Goal: Task Accomplishment & Management: Manage account settings

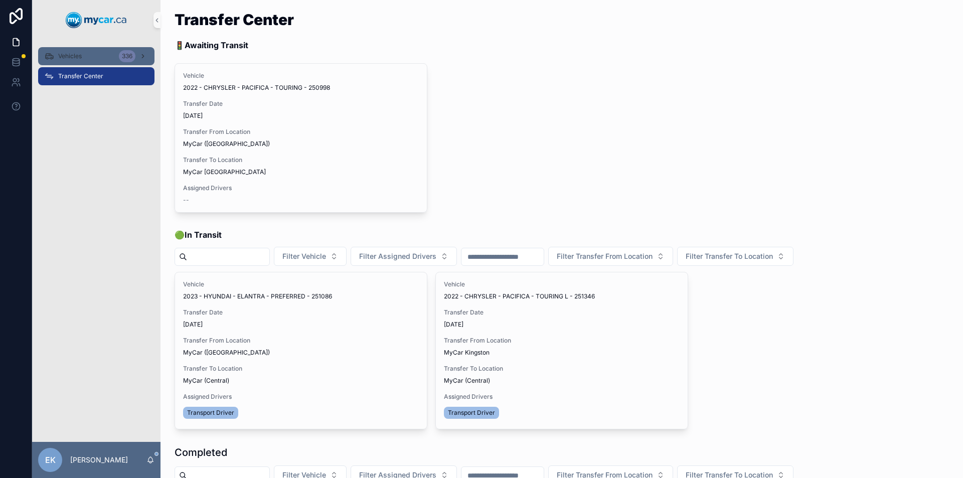
click at [137, 52] on div "336" at bounding box center [134, 56] width 30 height 16
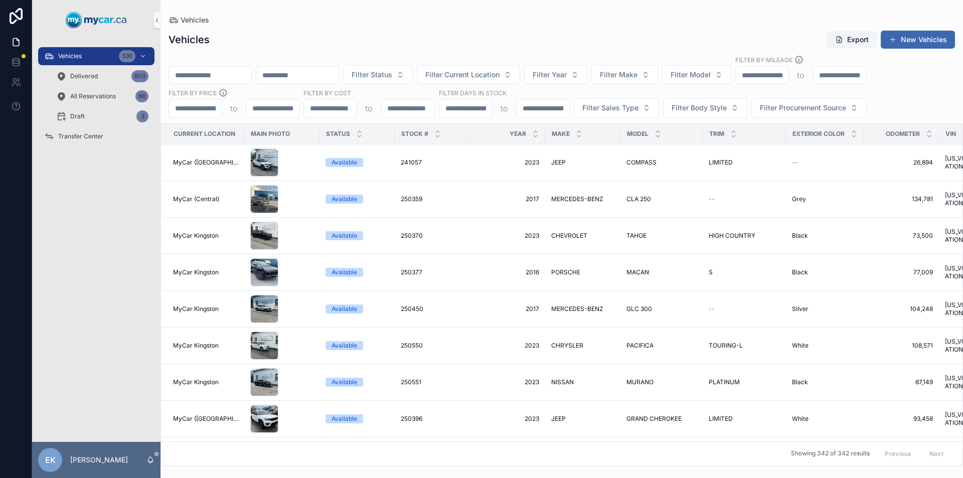
click at [200, 71] on input "scrollable content" at bounding box center [210, 75] width 82 height 14
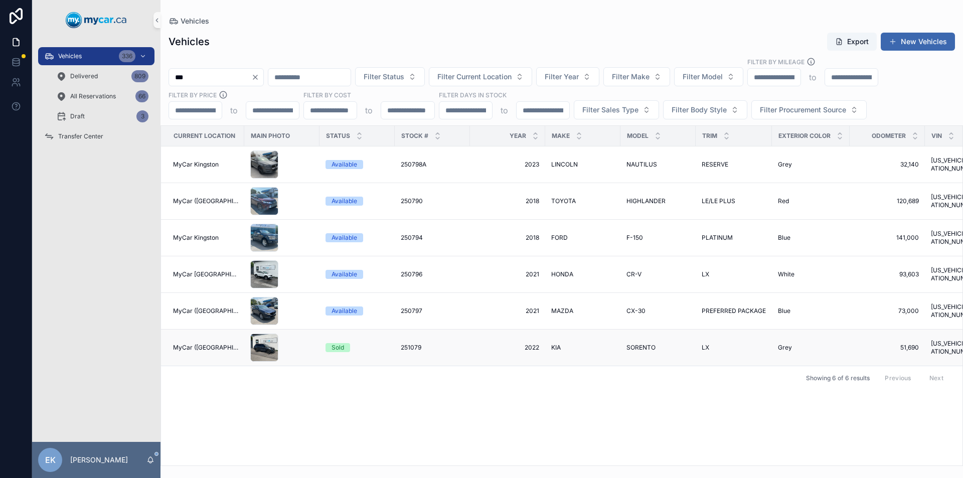
type input "***"
click at [409, 345] on span "251079" at bounding box center [411, 347] width 21 height 8
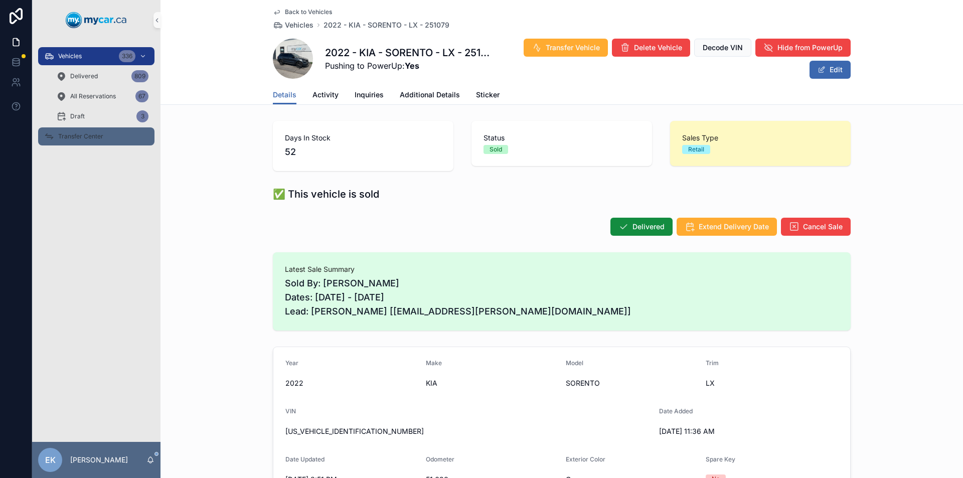
click at [82, 136] on span "Transfer Center" at bounding box center [80, 136] width 45 height 8
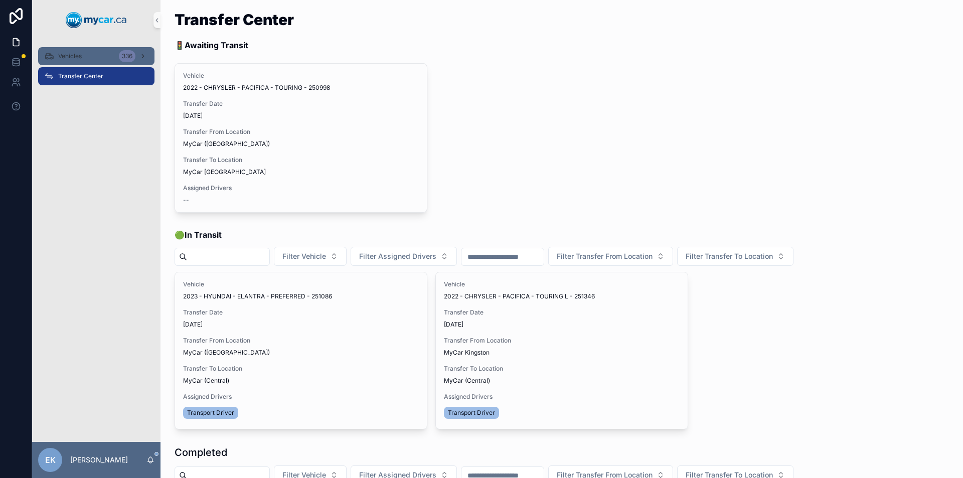
click at [119, 53] on div "336" at bounding box center [127, 56] width 17 height 12
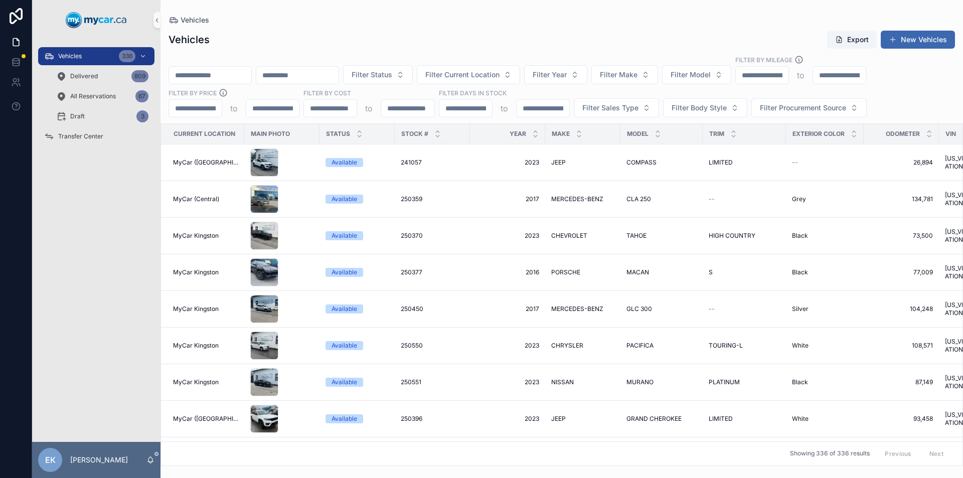
click at [242, 78] on input "scrollable content" at bounding box center [210, 75] width 82 height 14
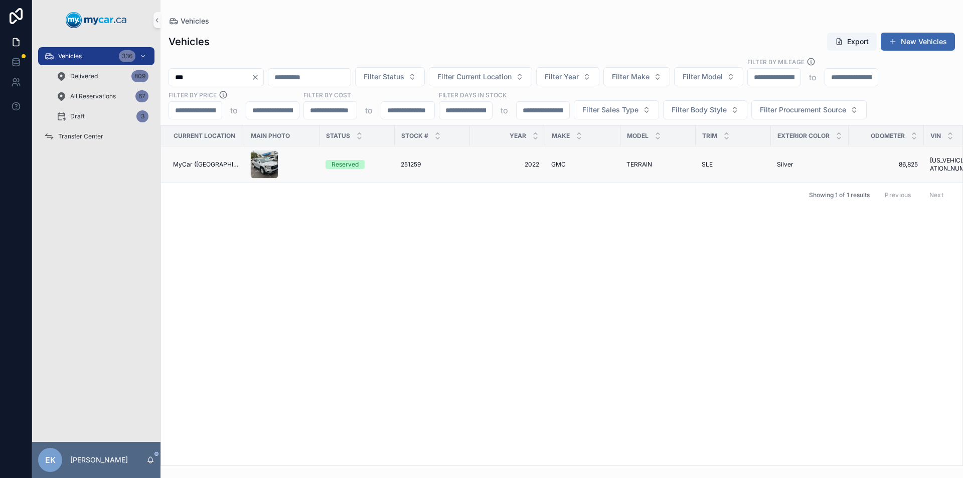
type input "***"
click at [211, 162] on span "MyCar ([GEOGRAPHIC_DATA])" at bounding box center [205, 164] width 65 height 8
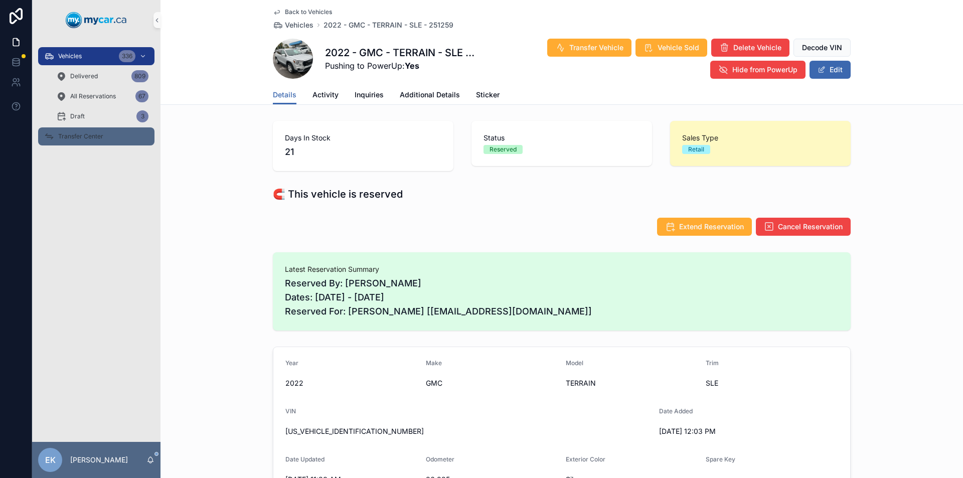
click at [82, 136] on span "Transfer Center" at bounding box center [80, 136] width 45 height 8
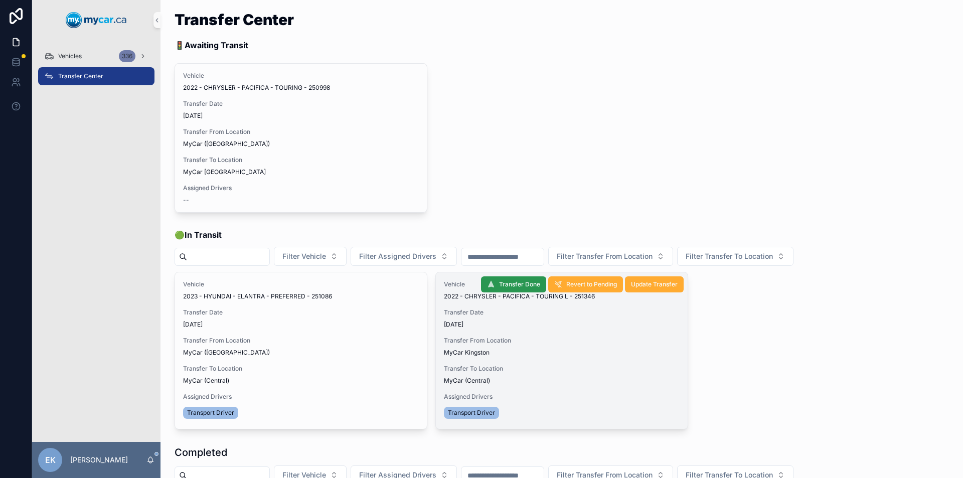
click at [515, 286] on span "Transfer Done" at bounding box center [519, 284] width 41 height 8
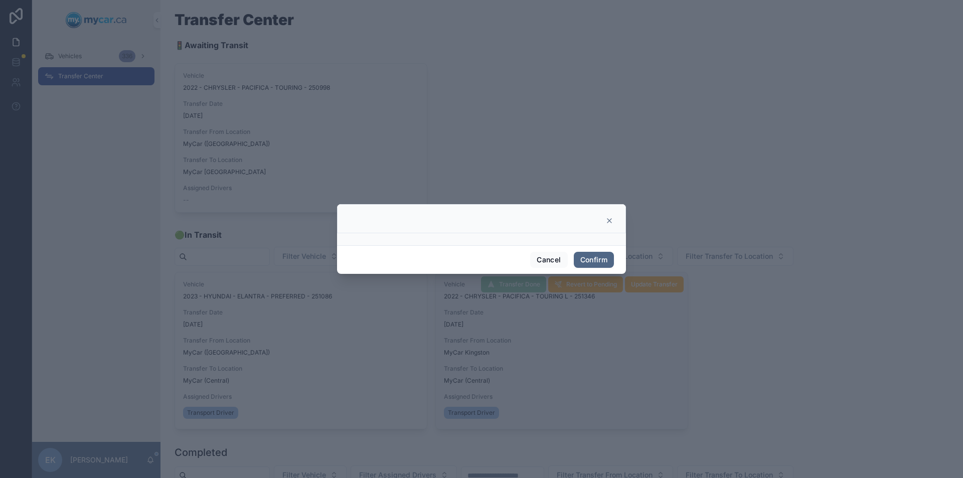
click at [595, 258] on button "Confirm" at bounding box center [594, 260] width 40 height 16
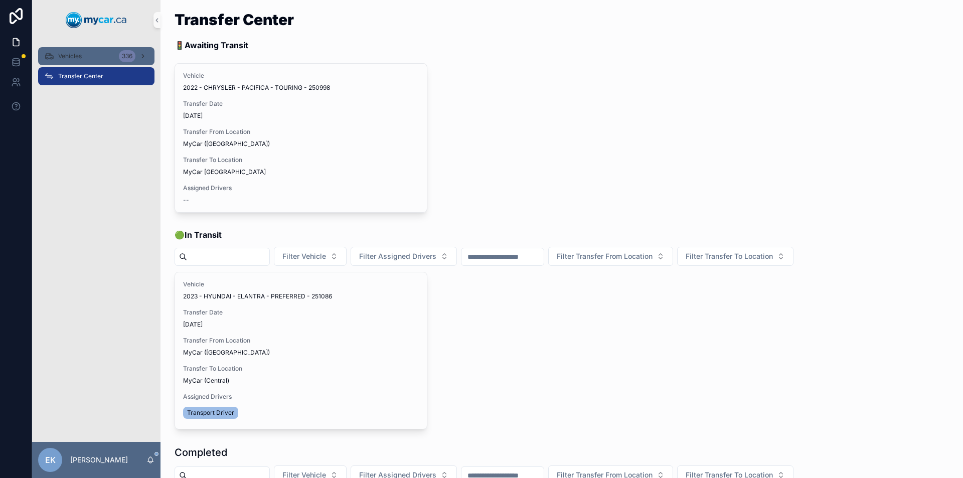
click at [101, 58] on div "Vehicles 336" at bounding box center [96, 56] width 104 height 16
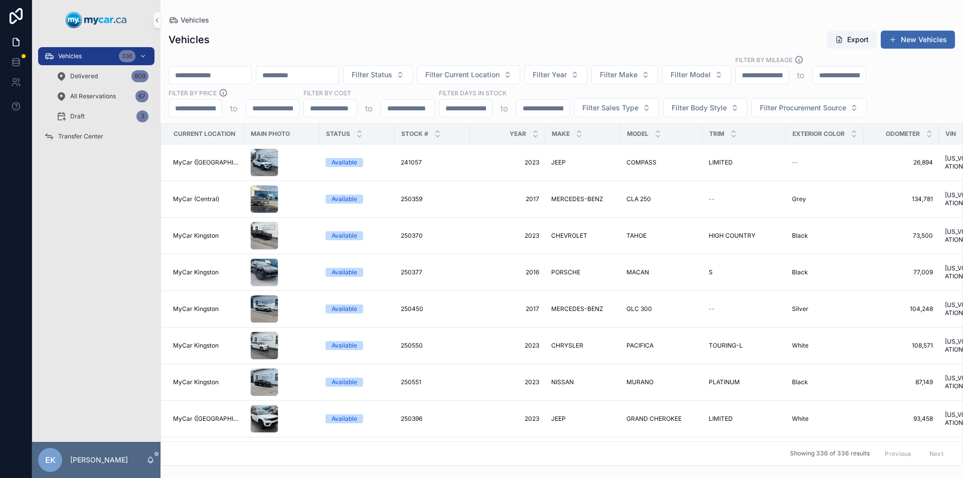
click at [213, 73] on input "scrollable content" at bounding box center [210, 75] width 82 height 14
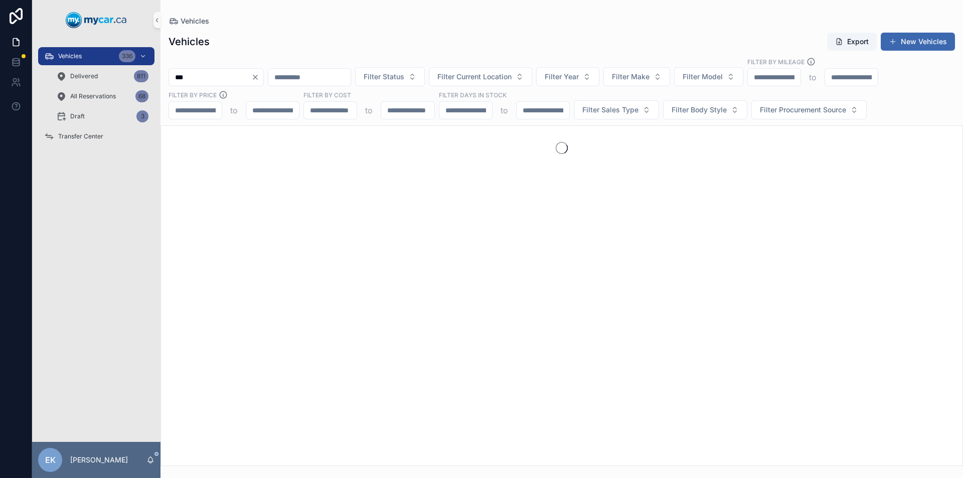
type input "***"
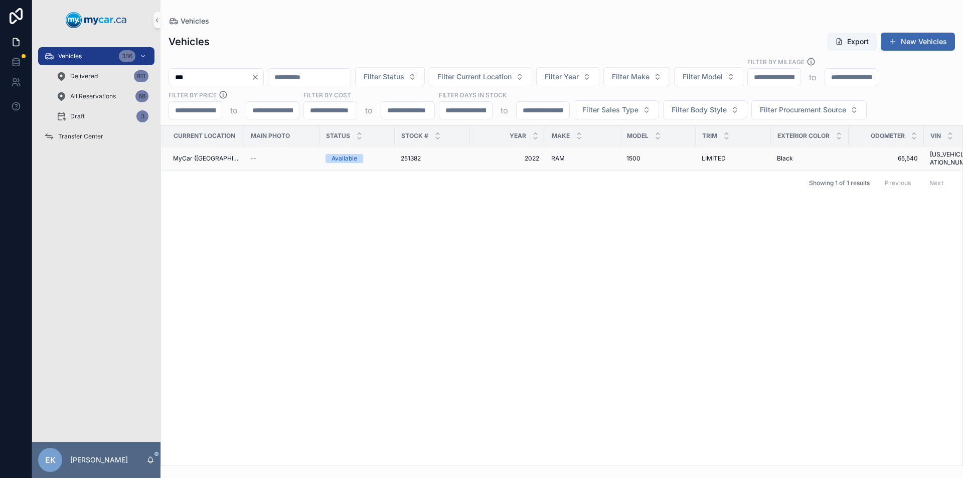
click at [410, 156] on span "251382" at bounding box center [411, 158] width 20 height 8
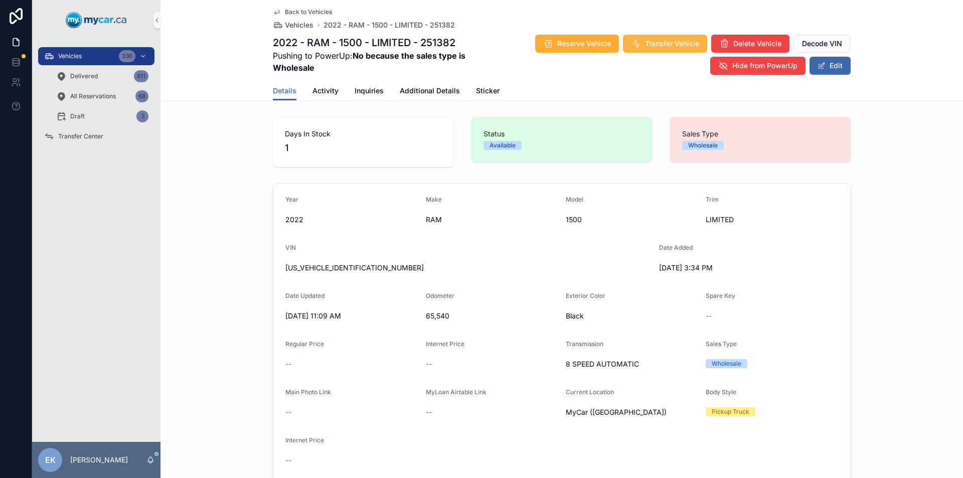
click at [645, 42] on span "Transfer Vehicle" at bounding box center [672, 44] width 54 height 10
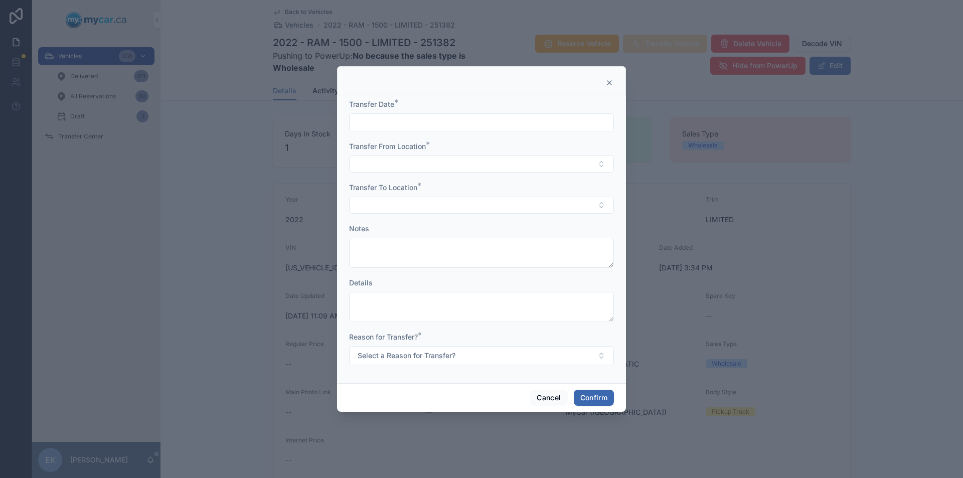
click at [498, 127] on input "text" at bounding box center [481, 122] width 264 height 14
click at [482, 206] on button "1" at bounding box center [481, 206] width 18 height 18
type input "*********"
click at [380, 165] on button "Select Button" at bounding box center [481, 163] width 265 height 17
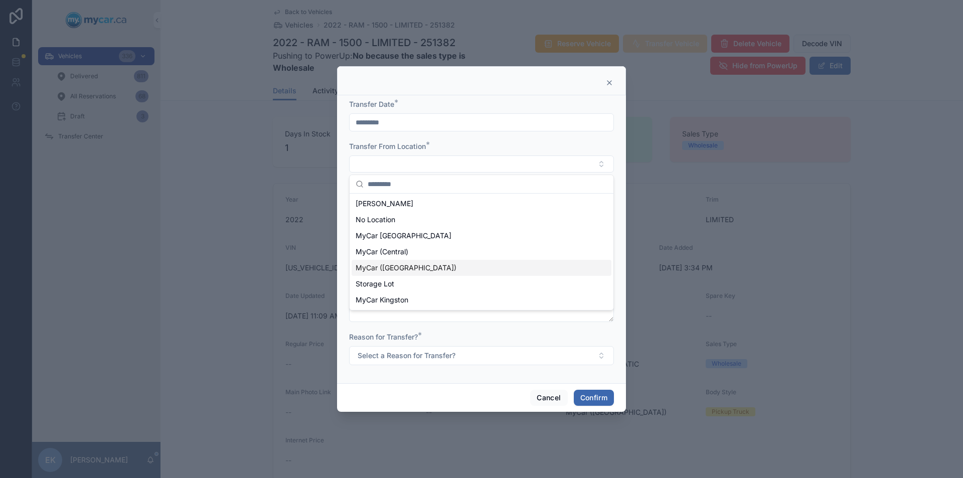
click at [395, 266] on span "MyCar ([GEOGRAPHIC_DATA])" at bounding box center [405, 268] width 101 height 10
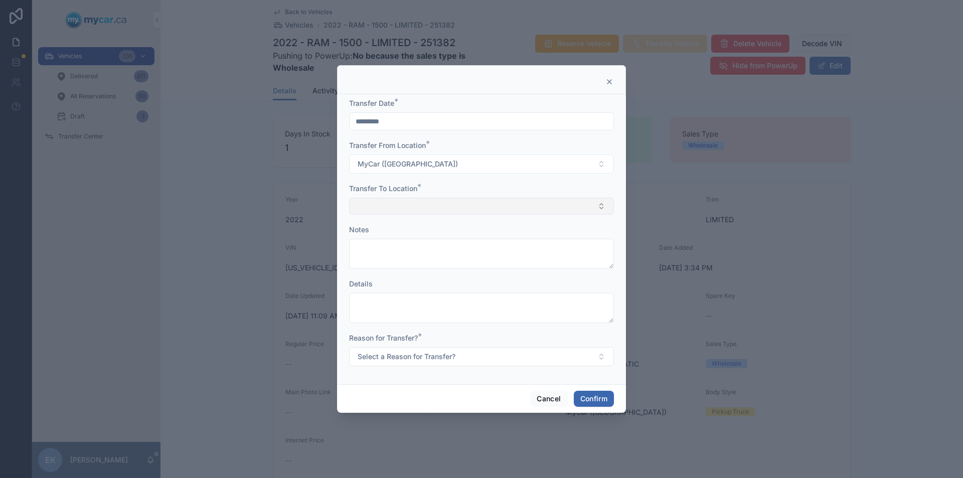
click at [393, 210] on button "Select Button" at bounding box center [481, 206] width 265 height 17
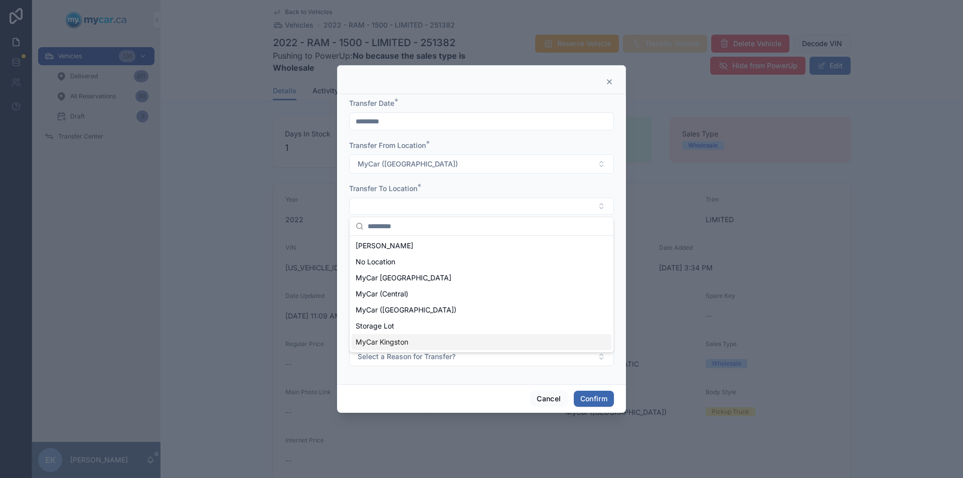
click at [386, 338] on span "MyCar Kingston" at bounding box center [381, 342] width 53 height 10
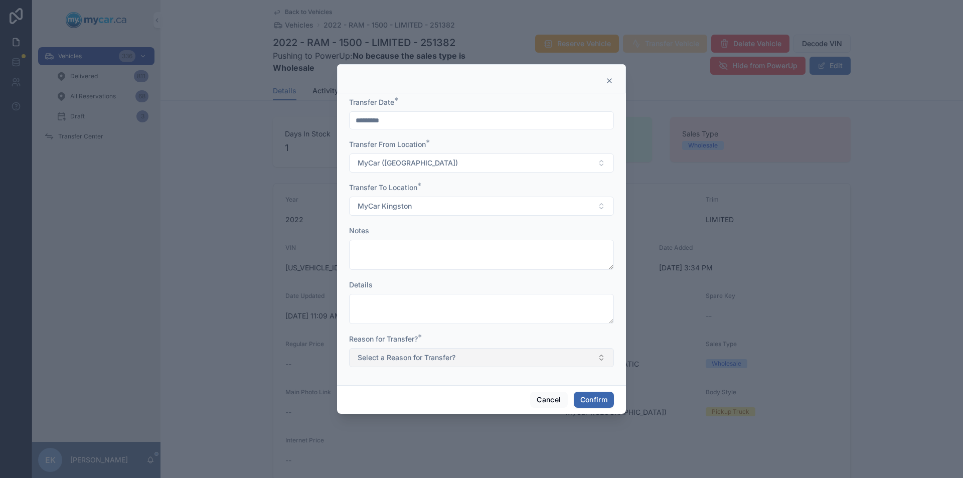
click at [600, 357] on button "Select a Reason for Transfer?" at bounding box center [481, 357] width 265 height 19
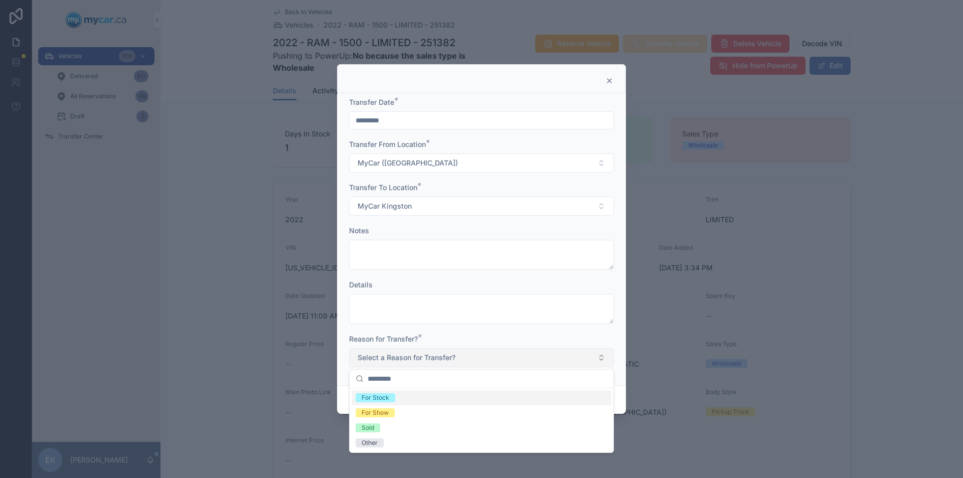
click at [600, 357] on button "Select a Reason for Transfer?" at bounding box center [481, 357] width 265 height 19
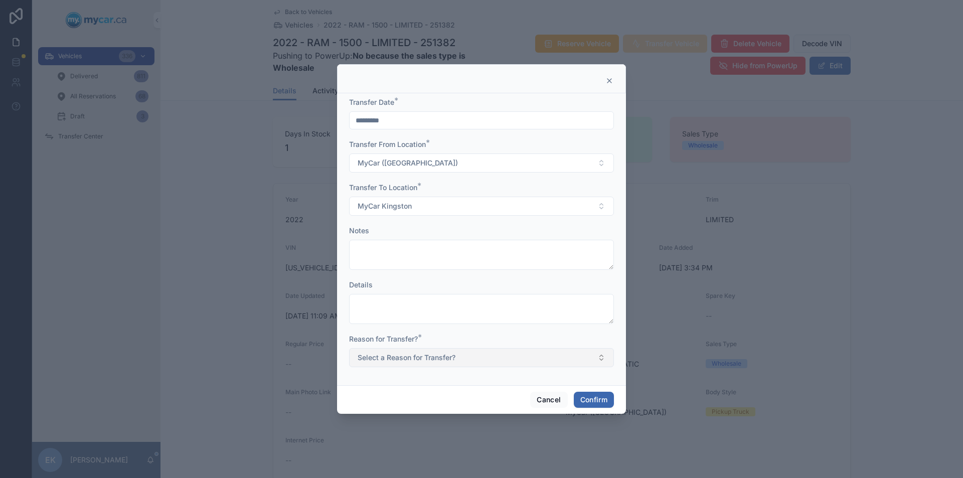
click at [600, 357] on button "Select a Reason for Transfer?" at bounding box center [481, 357] width 265 height 19
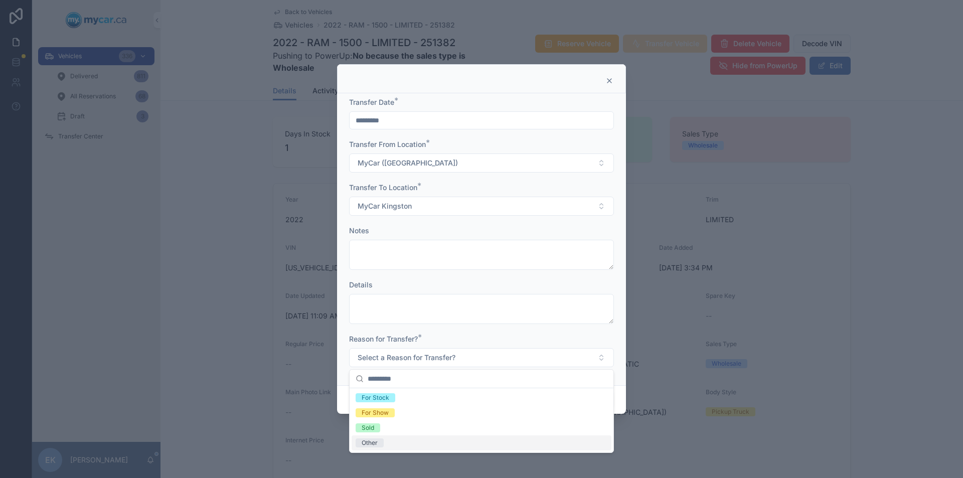
click at [374, 444] on div "Other" at bounding box center [369, 442] width 16 height 9
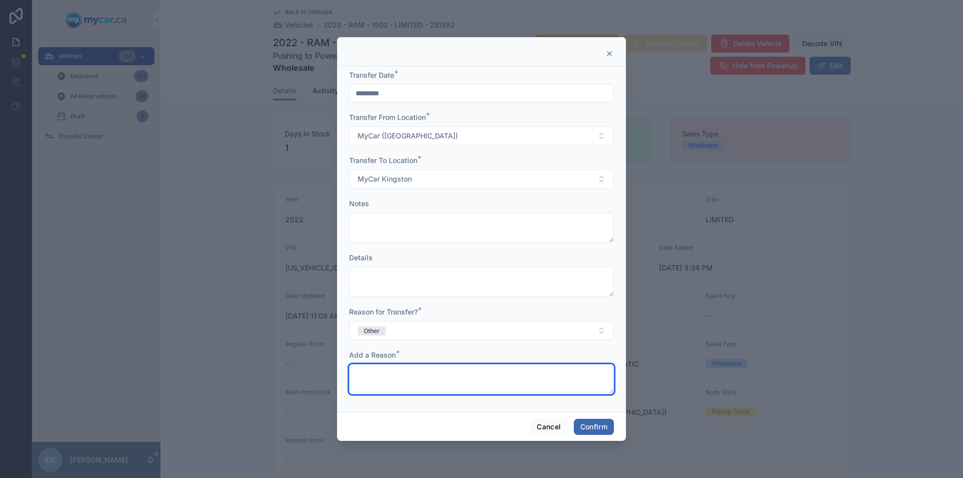
click at [373, 373] on textarea at bounding box center [481, 379] width 265 height 30
type textarea "*******"
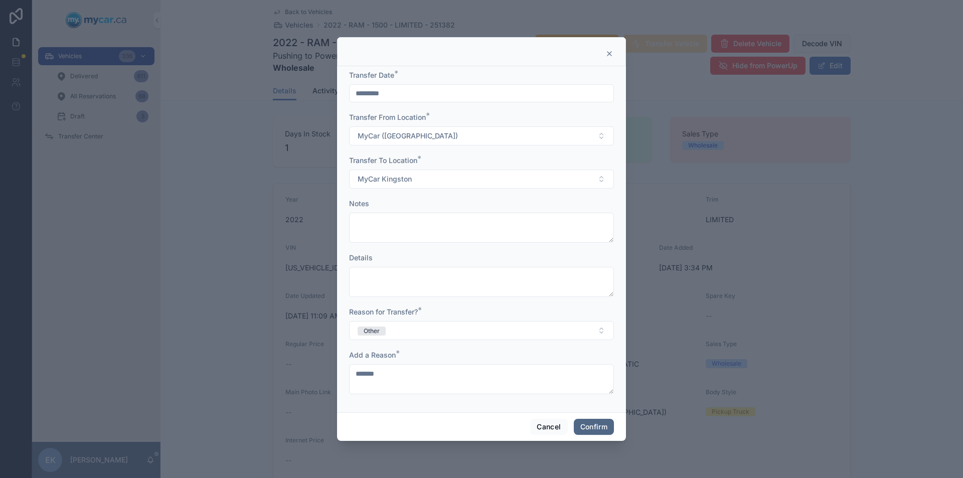
click at [579, 425] on button "Confirm" at bounding box center [594, 427] width 40 height 16
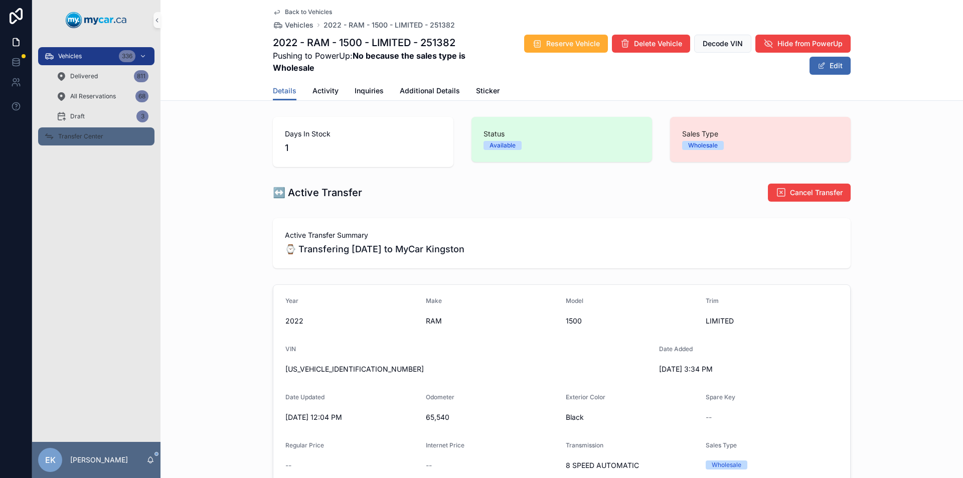
click at [96, 141] on div "Transfer Center" at bounding box center [96, 136] width 104 height 16
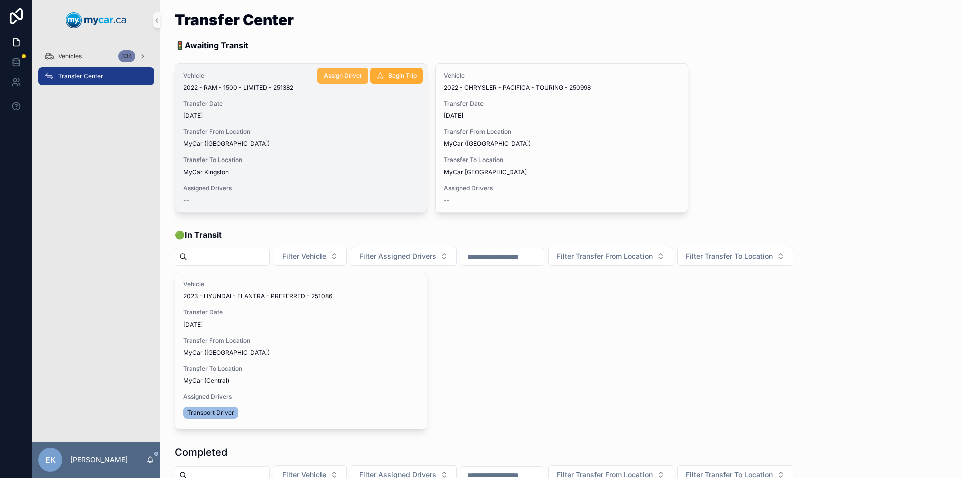
click at [344, 77] on span "Assign Driver" at bounding box center [342, 76] width 39 height 8
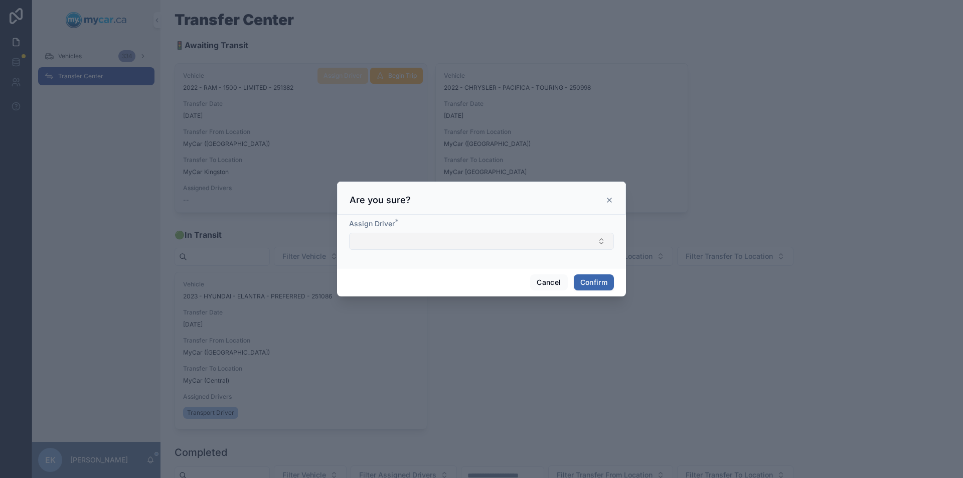
click at [407, 240] on button "Select Button" at bounding box center [481, 241] width 265 height 17
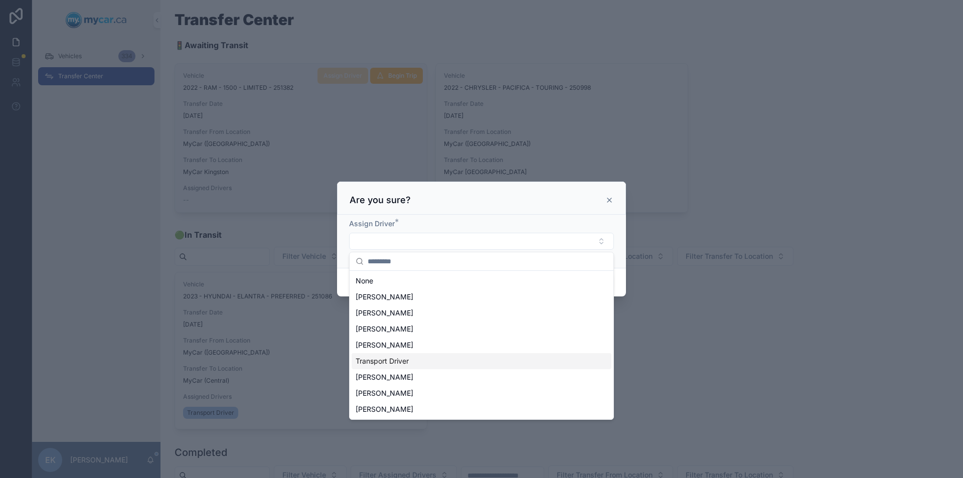
click at [388, 361] on span "Transport Driver" at bounding box center [381, 361] width 53 height 10
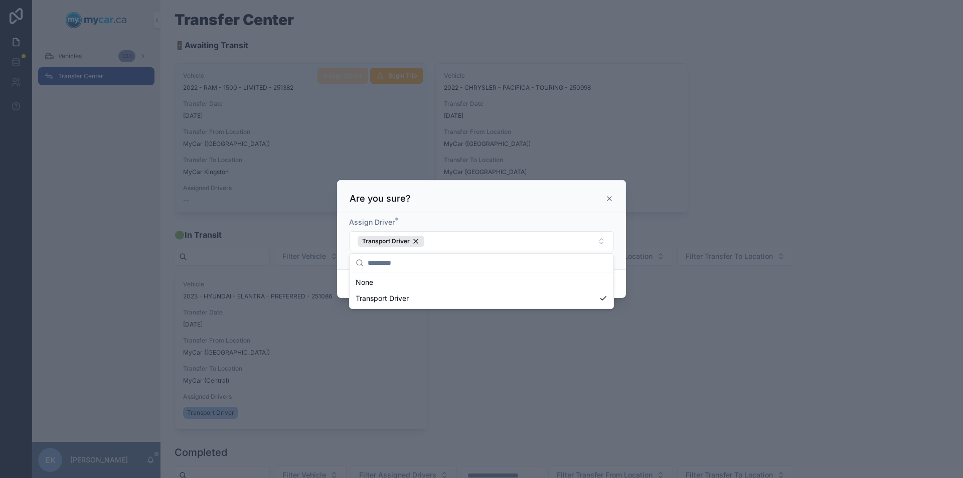
click at [619, 288] on div "Cancel Confirm" at bounding box center [481, 283] width 289 height 29
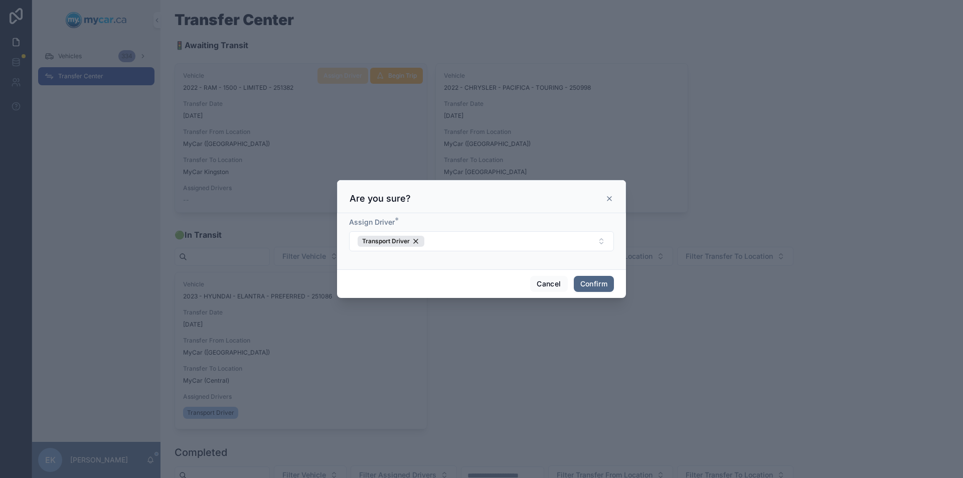
click at [604, 283] on button "Confirm" at bounding box center [594, 284] width 40 height 16
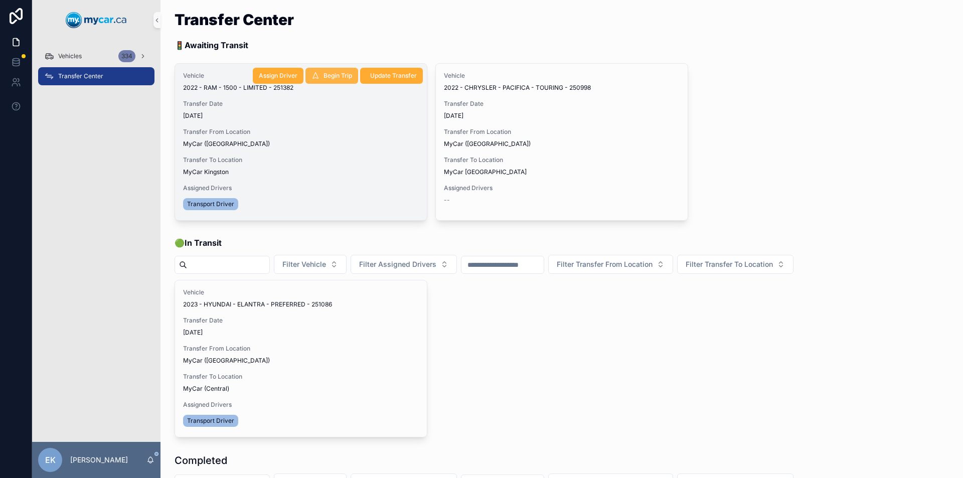
click at [332, 77] on span "Begin Trip" at bounding box center [337, 76] width 29 height 8
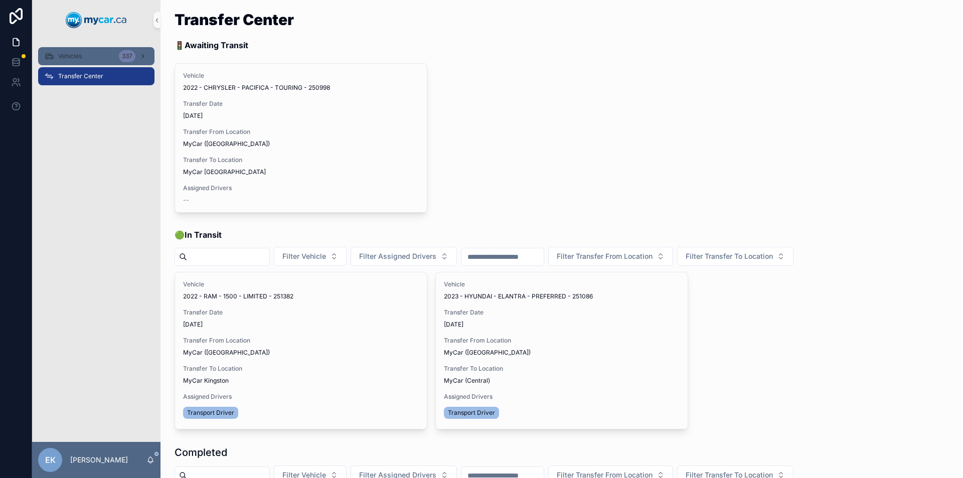
click at [122, 52] on div "337" at bounding box center [127, 56] width 17 height 12
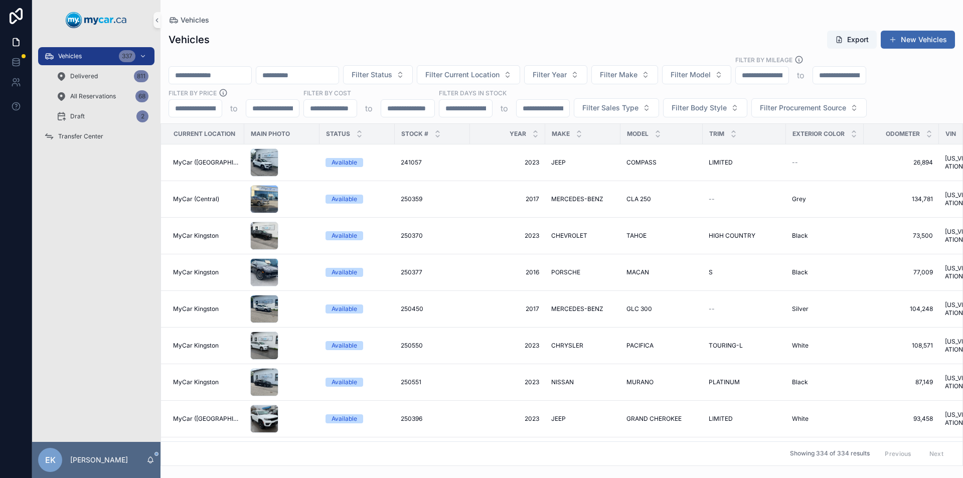
click at [195, 73] on input "scrollable content" at bounding box center [210, 75] width 82 height 14
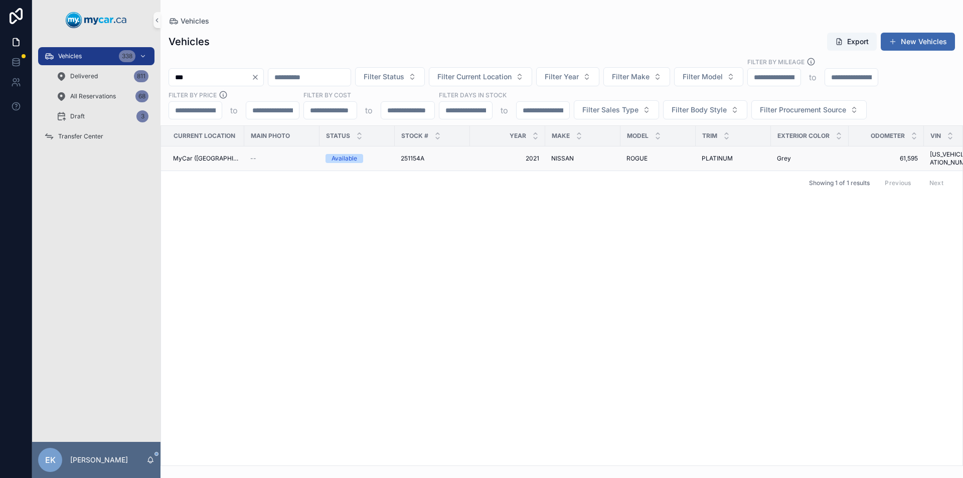
type input "***"
click at [406, 155] on span "251154A" at bounding box center [413, 158] width 24 height 8
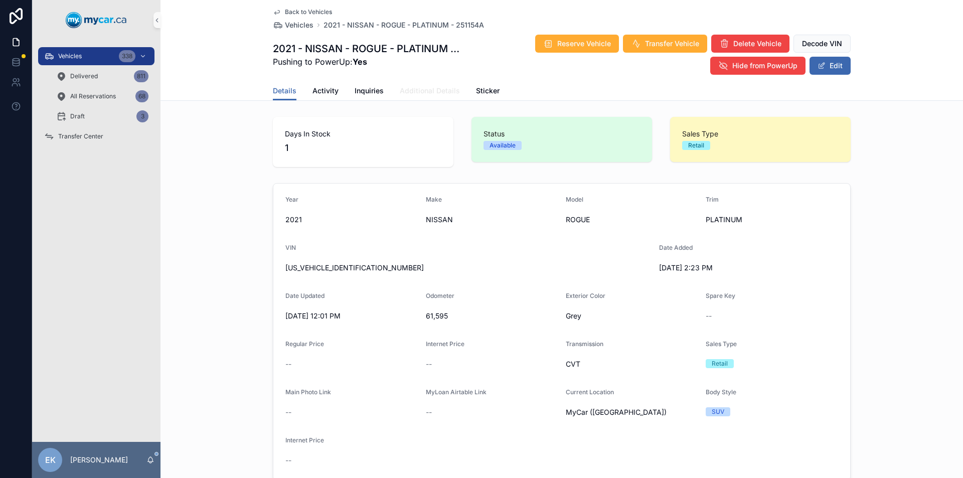
click at [425, 93] on span "Additional Details" at bounding box center [430, 91] width 60 height 10
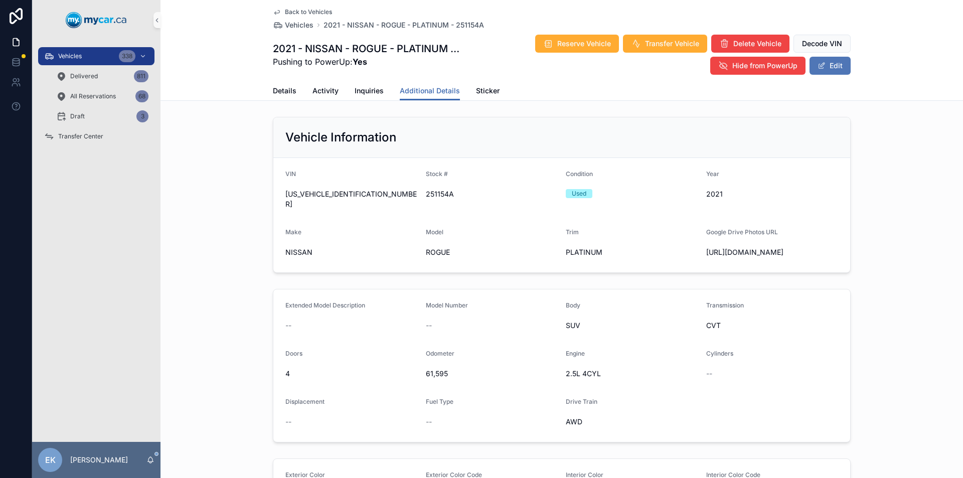
click at [830, 67] on button "Edit" at bounding box center [829, 66] width 41 height 18
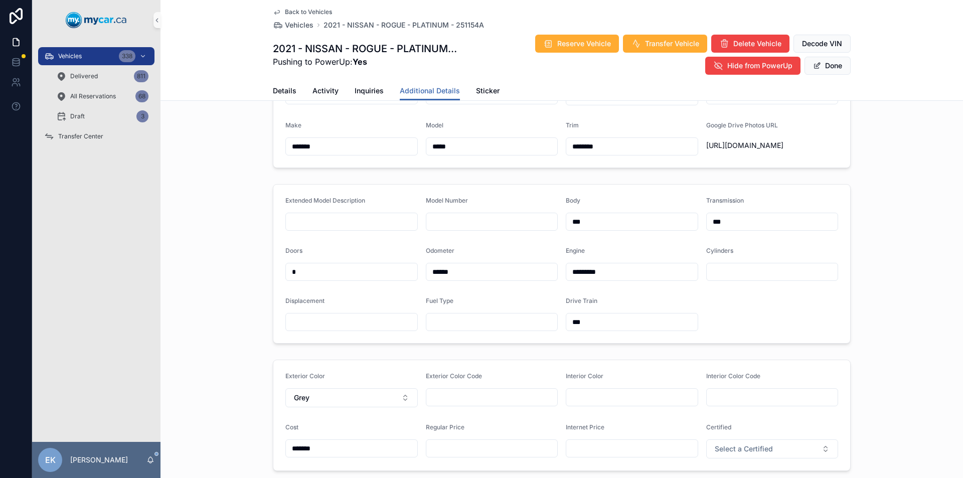
scroll to position [100, 0]
click at [576, 402] on input "scrollable content" at bounding box center [631, 397] width 131 height 14
type input "*****"
click at [455, 278] on input "******" at bounding box center [491, 271] width 131 height 14
type input "*"
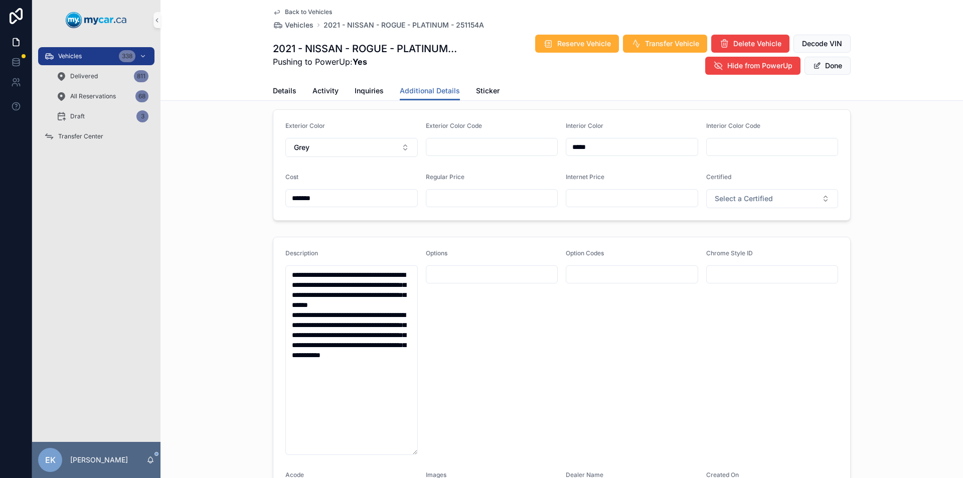
scroll to position [351, 0]
type input "******"
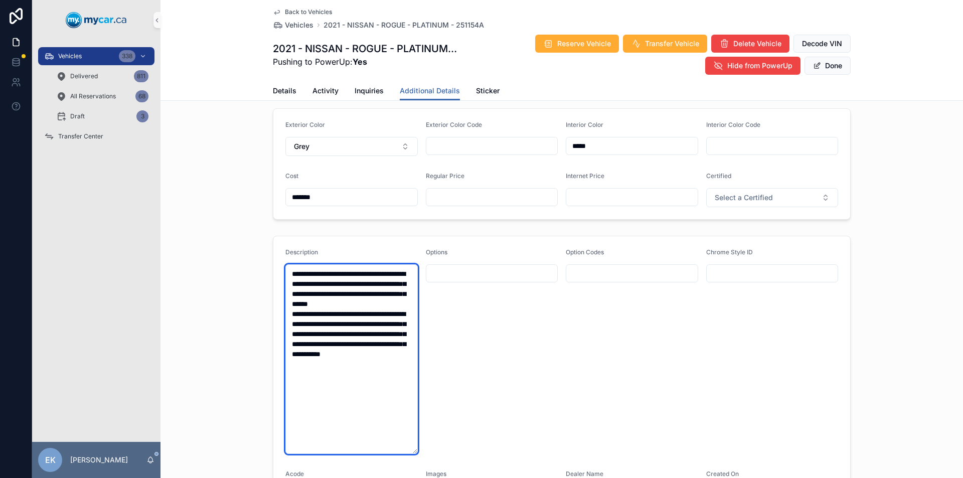
click at [287, 293] on textarea "**********" at bounding box center [351, 359] width 132 height 190
click at [306, 312] on textarea "**********" at bounding box center [351, 359] width 132 height 190
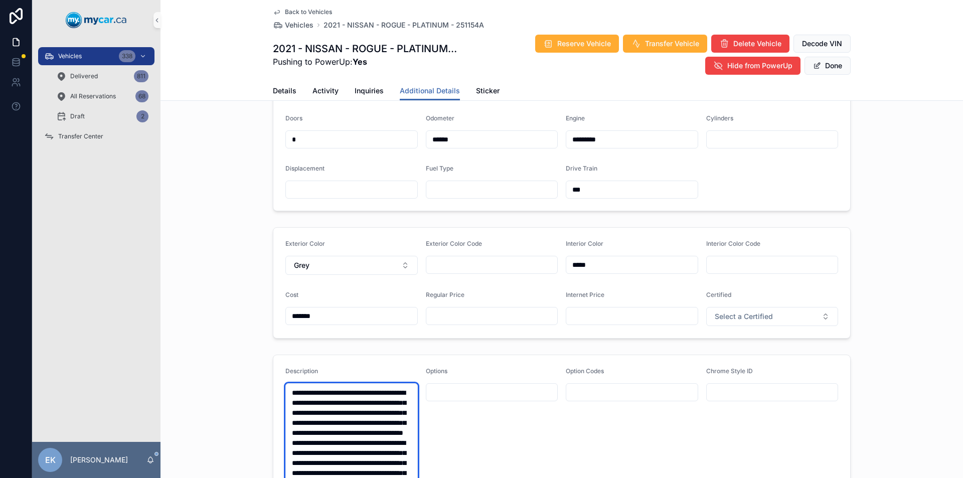
scroll to position [201, 0]
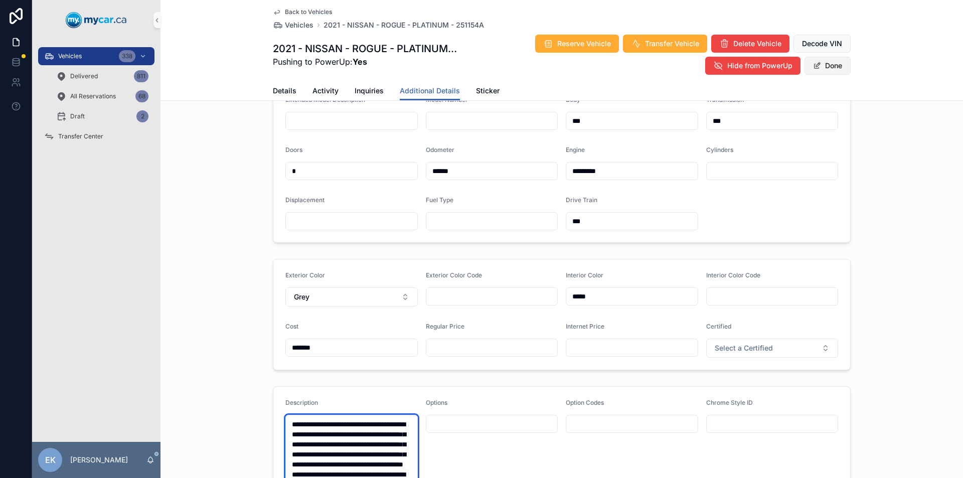
type textarea "**********"
click at [831, 66] on button "Done" at bounding box center [827, 66] width 46 height 18
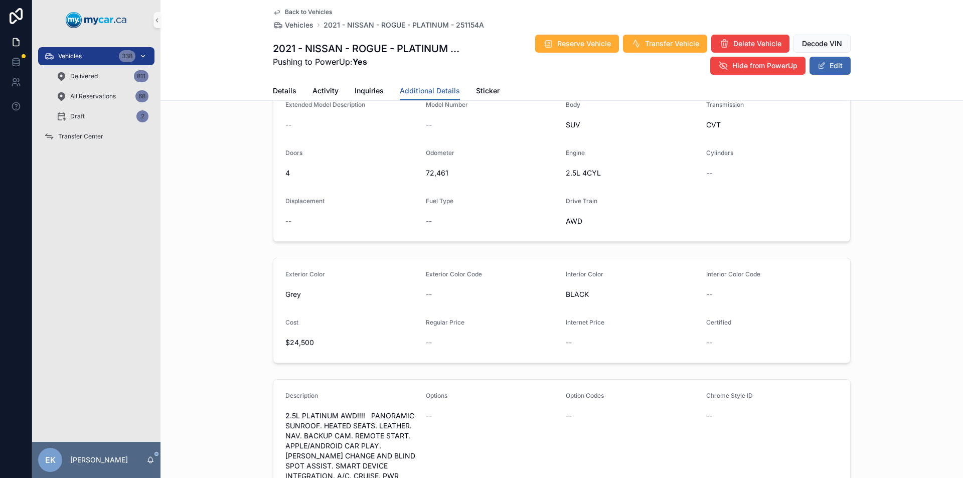
click at [90, 57] on div "Vehicles 338" at bounding box center [96, 56] width 104 height 16
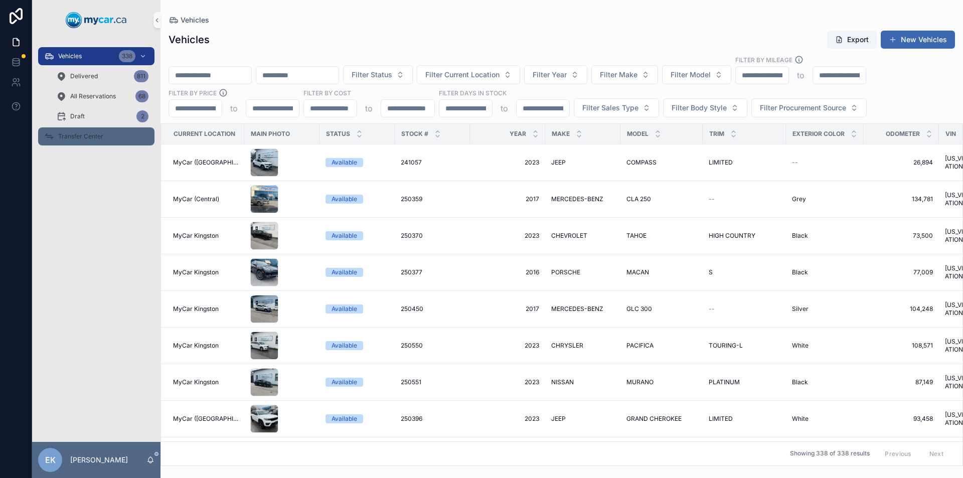
click at [96, 135] on span "Transfer Center" at bounding box center [80, 136] width 45 height 8
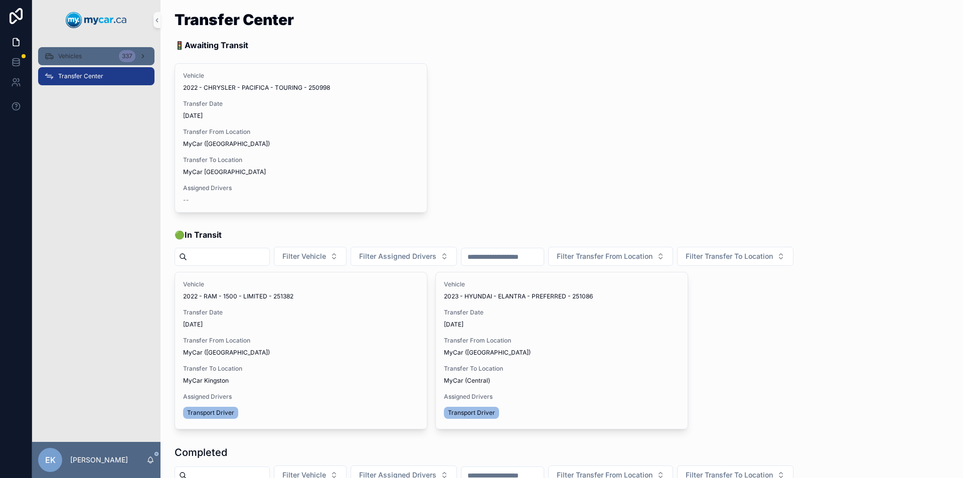
click at [111, 52] on div "Vehicles 337" at bounding box center [96, 56] width 104 height 16
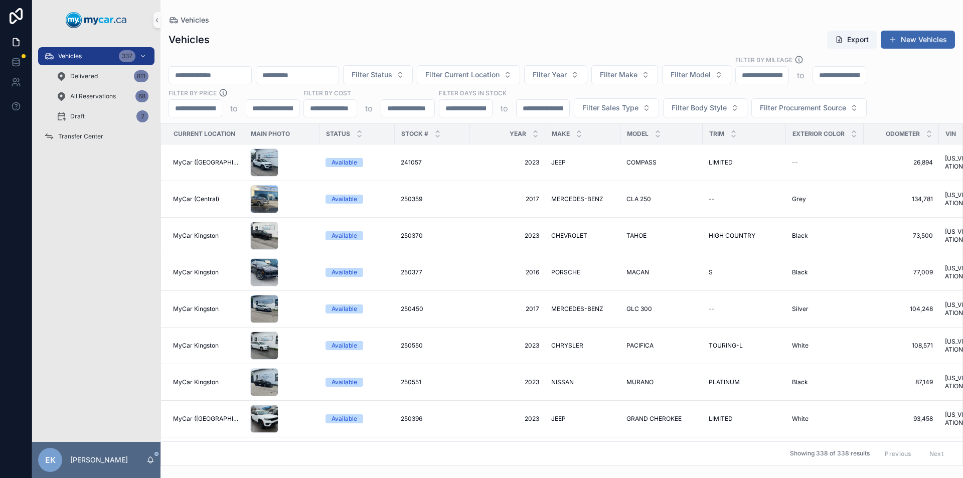
drag, startPoint x: 111, startPoint y: 52, endPoint x: 211, endPoint y: 78, distance: 103.6
click at [211, 78] on input "scrollable content" at bounding box center [210, 75] width 82 height 14
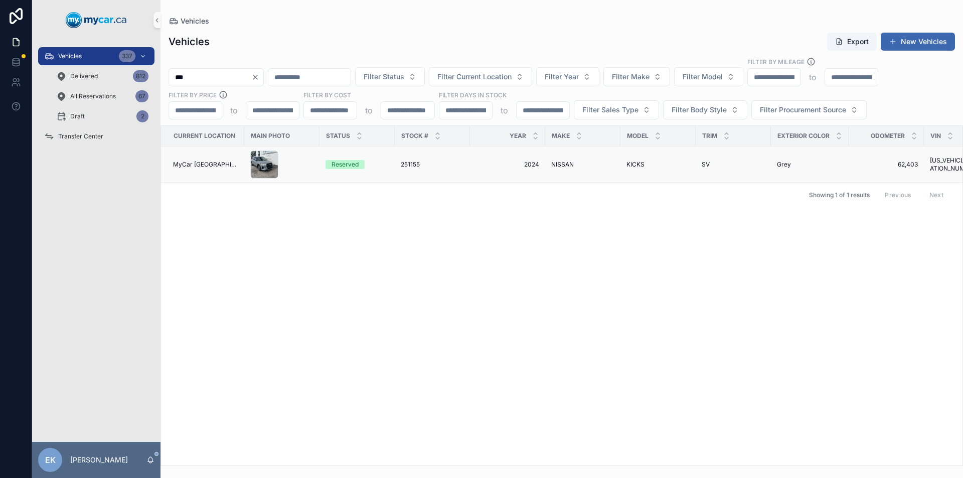
type input "***"
click at [409, 164] on span "251155" at bounding box center [410, 164] width 19 height 8
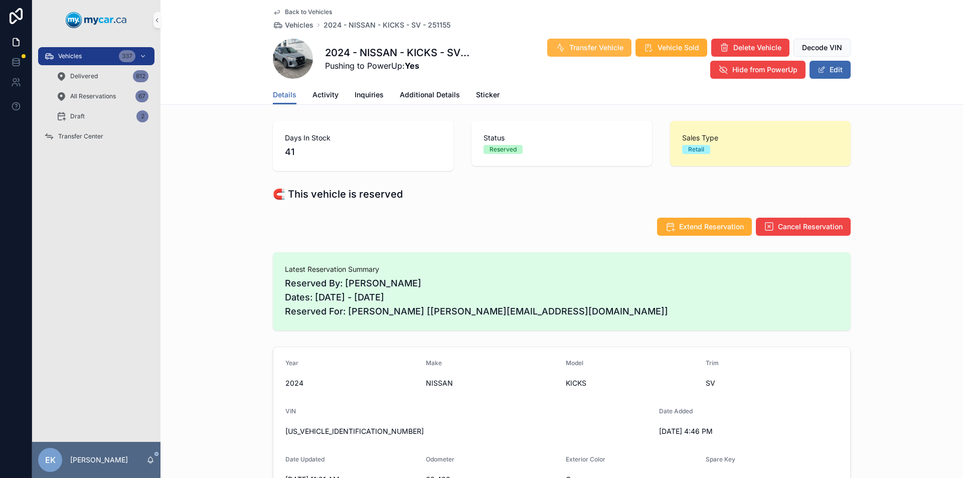
click at [586, 48] on span "Transfer Vehicle" at bounding box center [596, 48] width 54 height 10
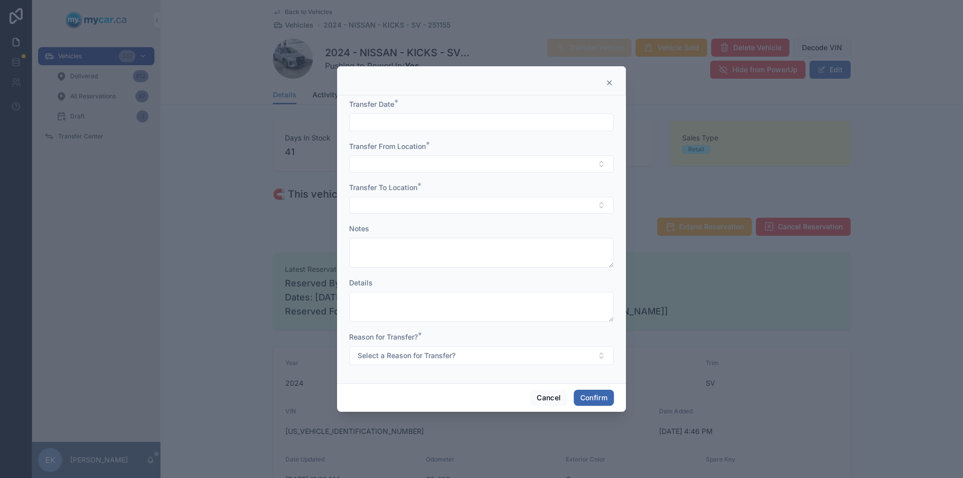
click at [415, 119] on input "text" at bounding box center [481, 122] width 264 height 14
click at [484, 205] on button "1" at bounding box center [481, 206] width 18 height 18
type input "*********"
click at [388, 160] on button "Select Button" at bounding box center [481, 163] width 265 height 17
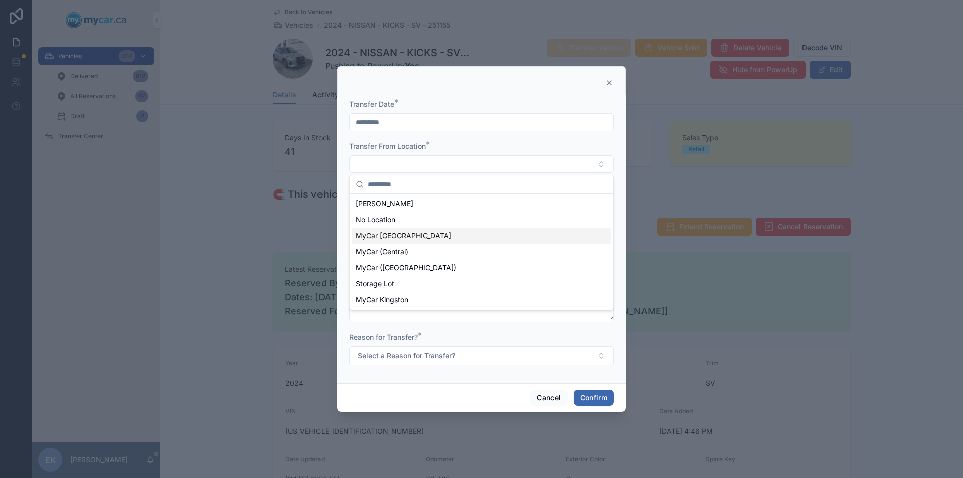
click at [384, 237] on span "MyCar [GEOGRAPHIC_DATA]" at bounding box center [403, 236] width 96 height 10
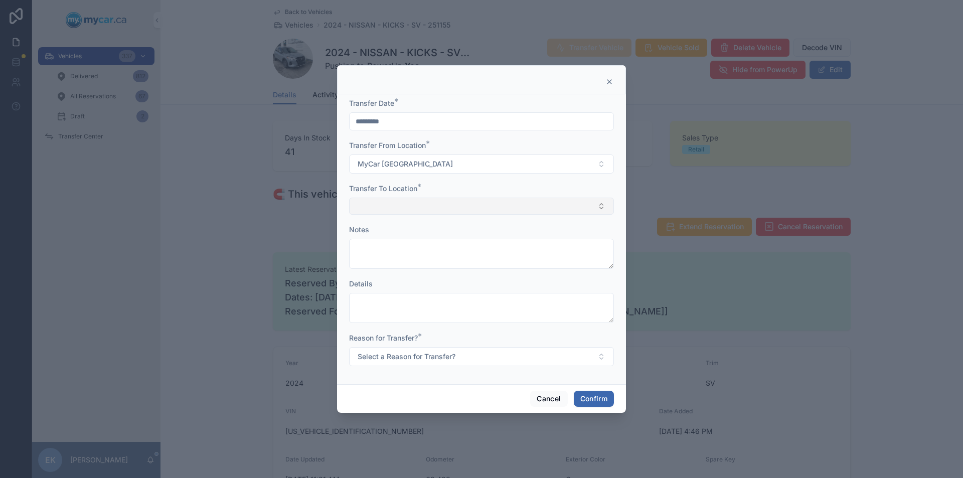
click at [382, 208] on button "Select Button" at bounding box center [481, 206] width 265 height 17
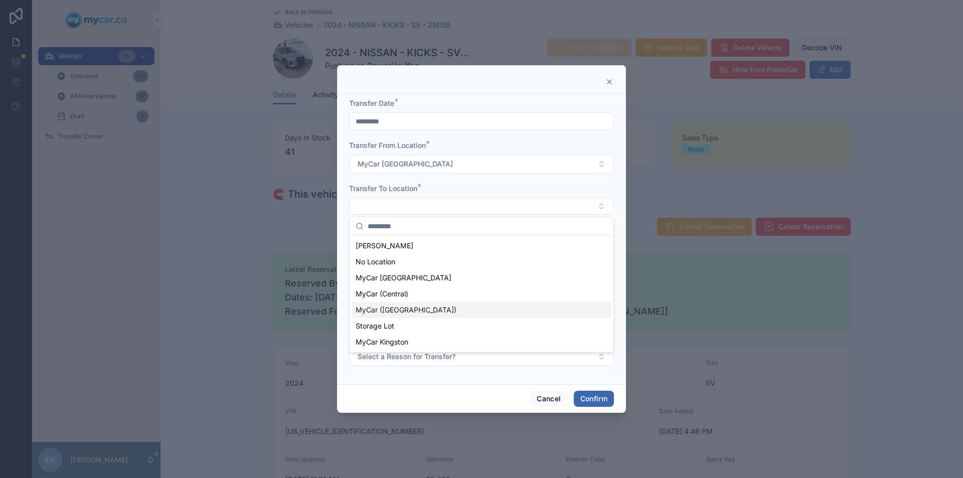
click at [390, 311] on span "MyCar ([GEOGRAPHIC_DATA])" at bounding box center [405, 310] width 101 height 10
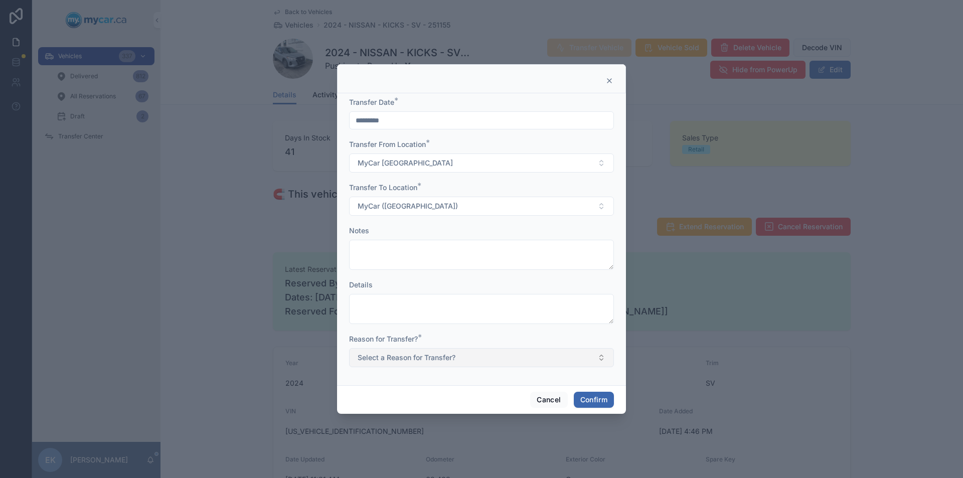
click at [602, 356] on button "Select a Reason for Transfer?" at bounding box center [481, 357] width 265 height 19
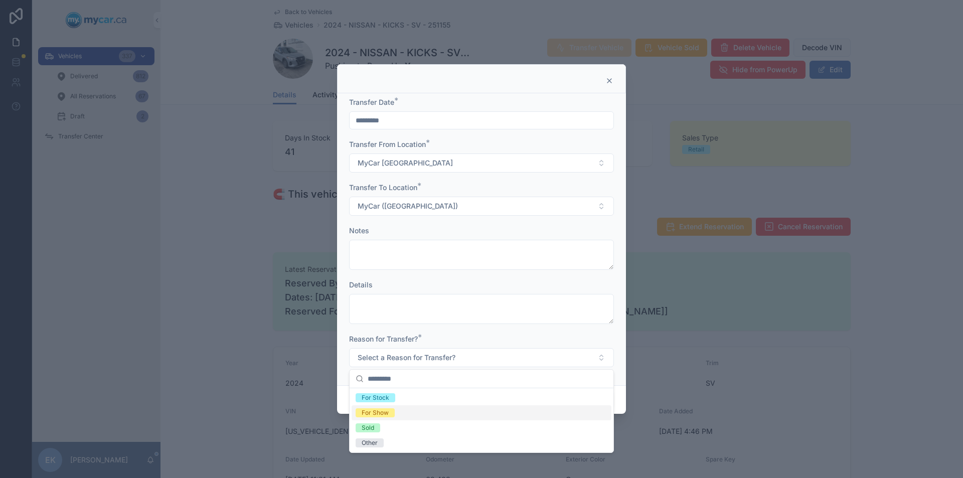
click at [372, 413] on div "For Show" at bounding box center [374, 412] width 27 height 9
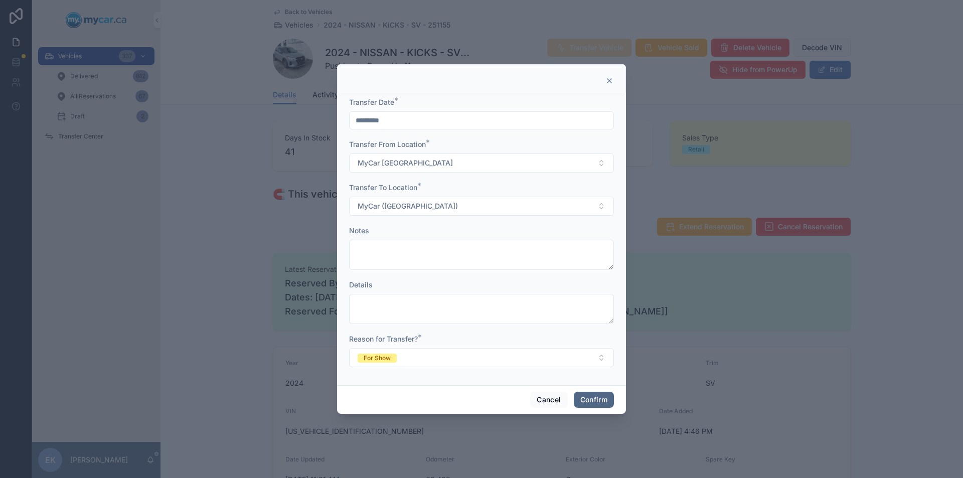
click at [592, 398] on button "Confirm" at bounding box center [594, 400] width 40 height 16
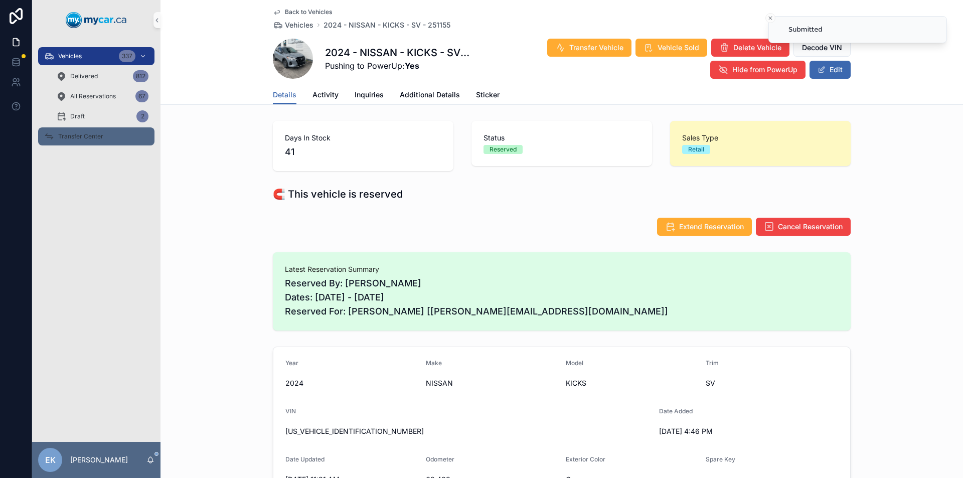
click at [87, 140] on span "Transfer Center" at bounding box center [80, 136] width 45 height 8
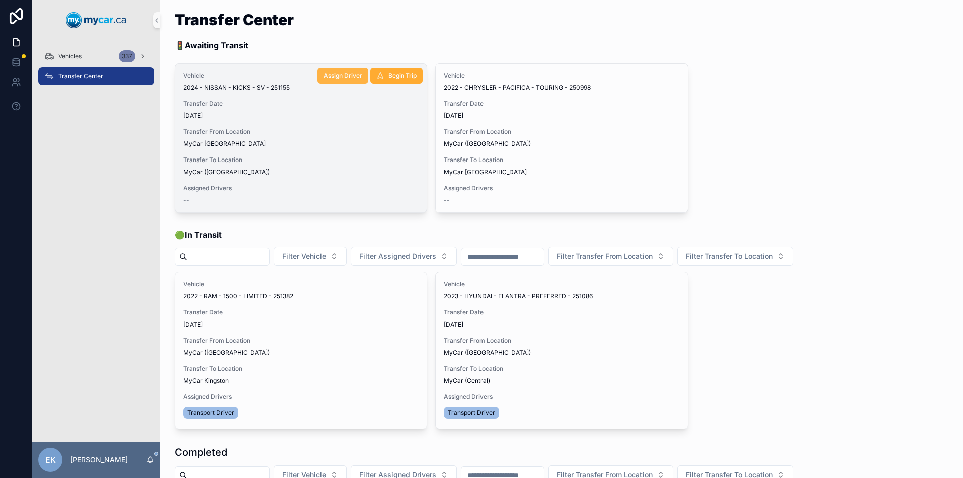
click at [335, 75] on span "Assign Driver" at bounding box center [342, 76] width 39 height 8
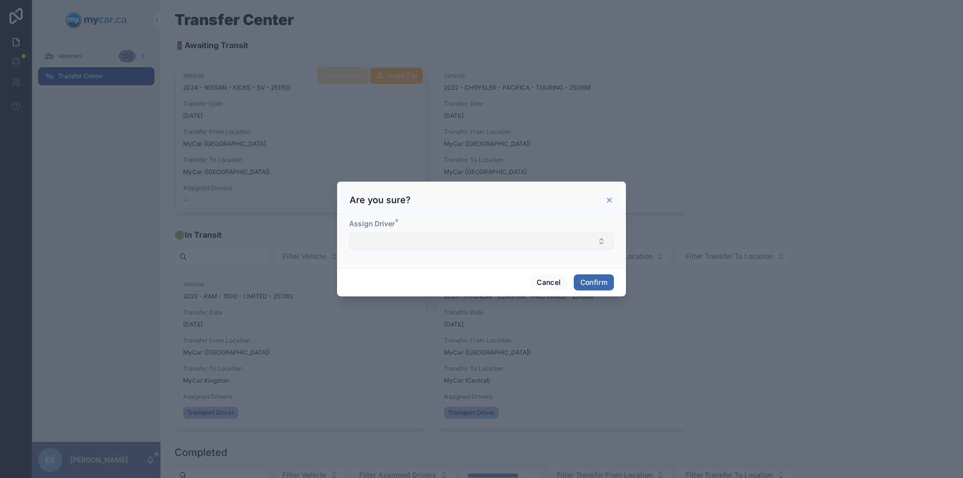
click at [417, 237] on button "Select Button" at bounding box center [481, 241] width 265 height 17
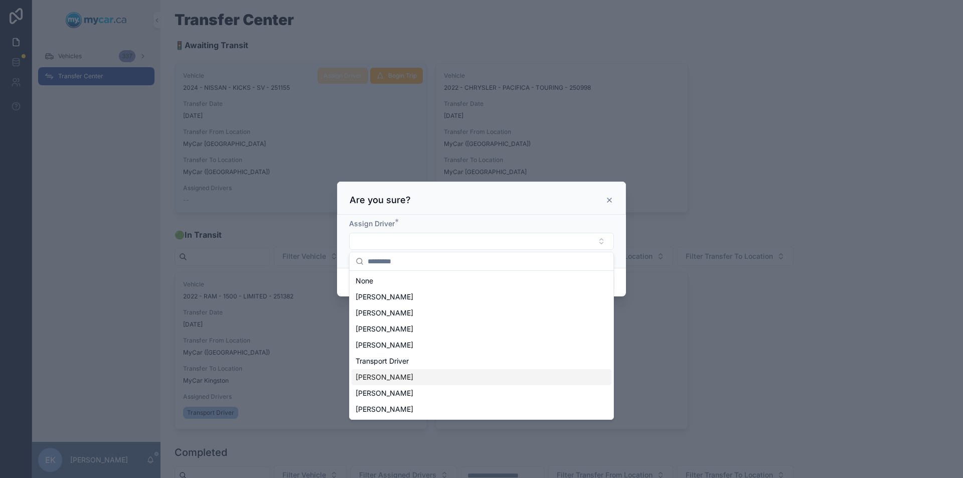
click at [380, 379] on span "[PERSON_NAME]" at bounding box center [384, 377] width 58 height 10
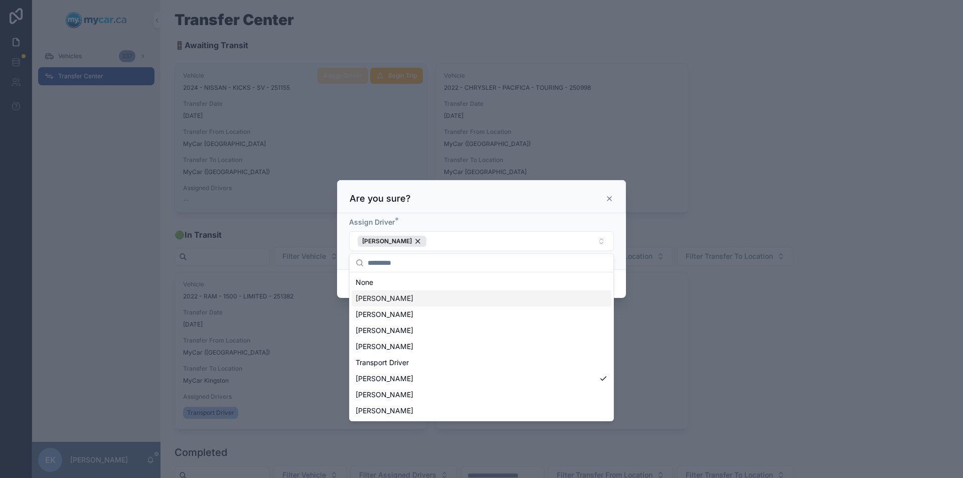
click at [621, 277] on div "Cancel Confirm" at bounding box center [481, 283] width 289 height 29
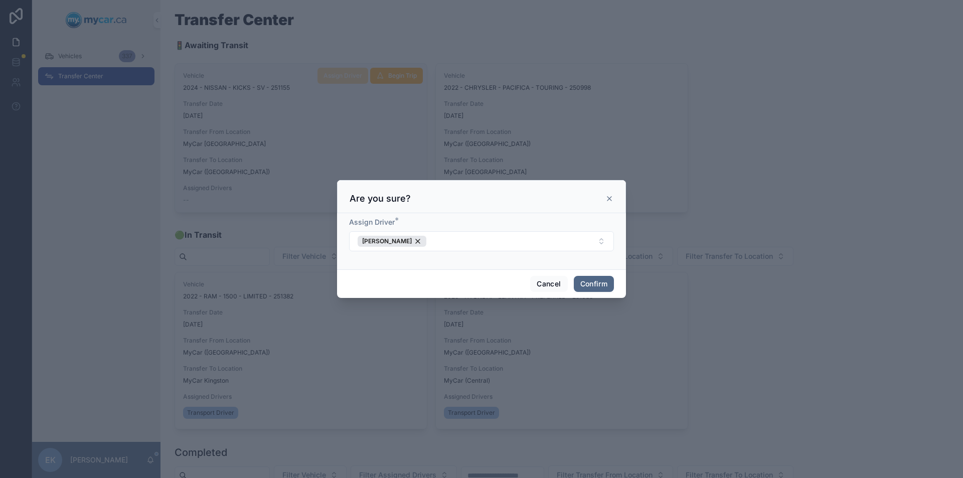
click at [588, 287] on button "Confirm" at bounding box center [594, 284] width 40 height 16
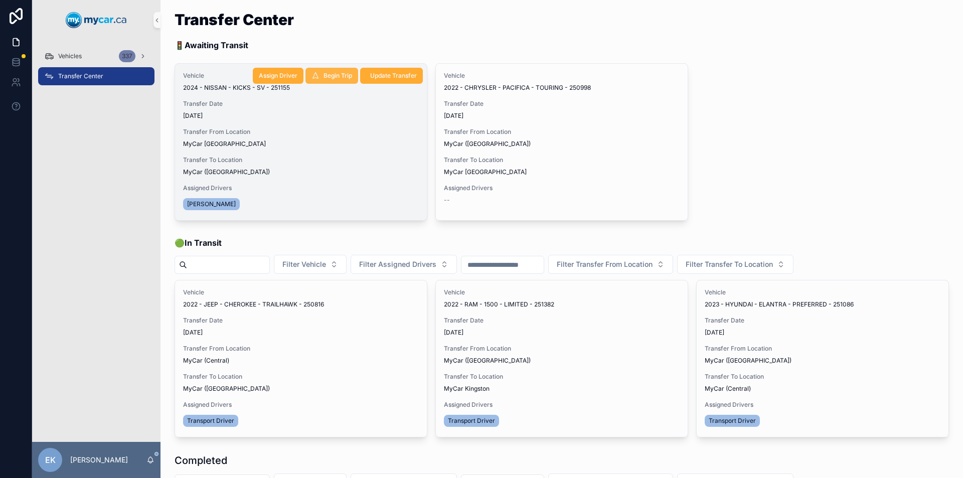
click at [335, 73] on span "Begin Trip" at bounding box center [337, 76] width 29 height 8
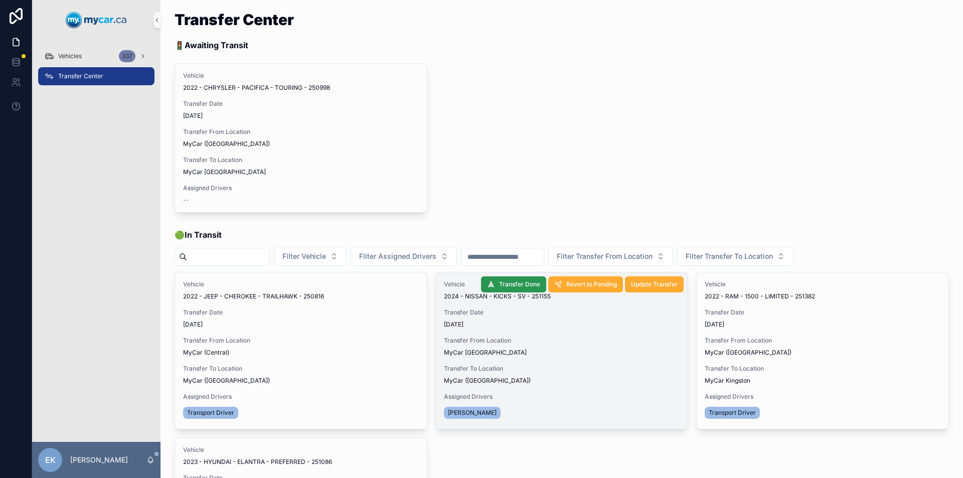
click at [505, 283] on span "Transfer Done" at bounding box center [519, 284] width 41 height 8
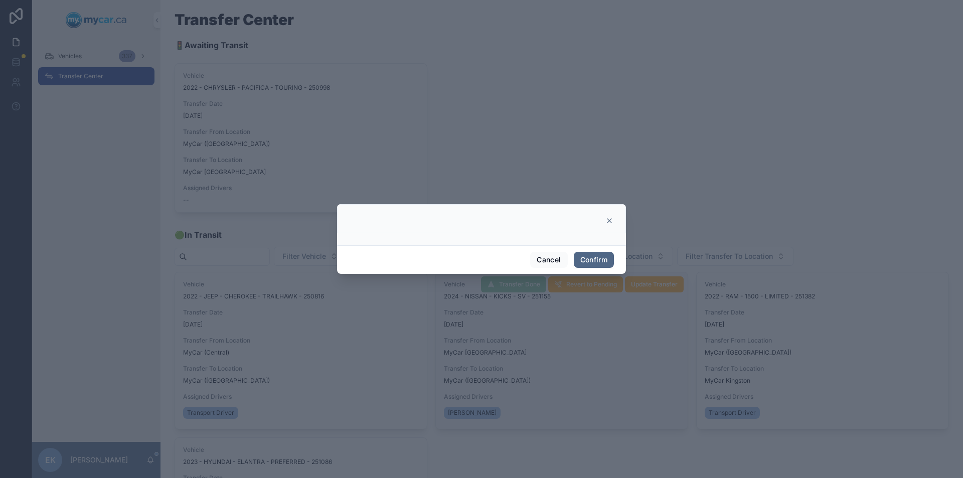
click at [585, 260] on button "Confirm" at bounding box center [594, 260] width 40 height 16
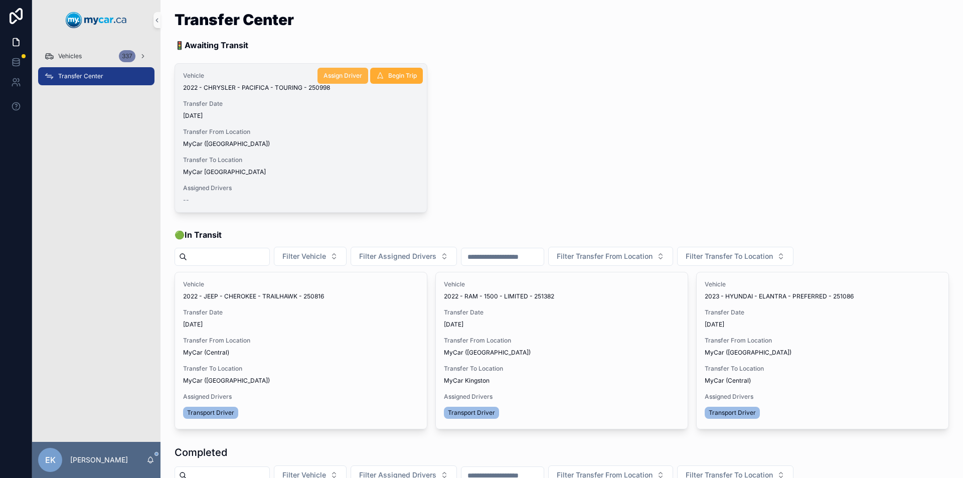
click at [337, 77] on span "Assign Driver" at bounding box center [342, 76] width 39 height 8
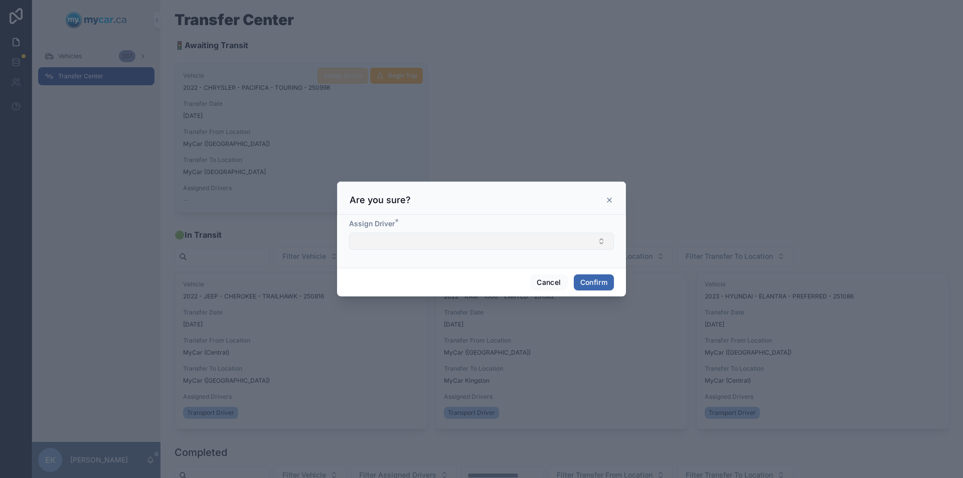
click at [414, 236] on button "Select Button" at bounding box center [481, 241] width 265 height 17
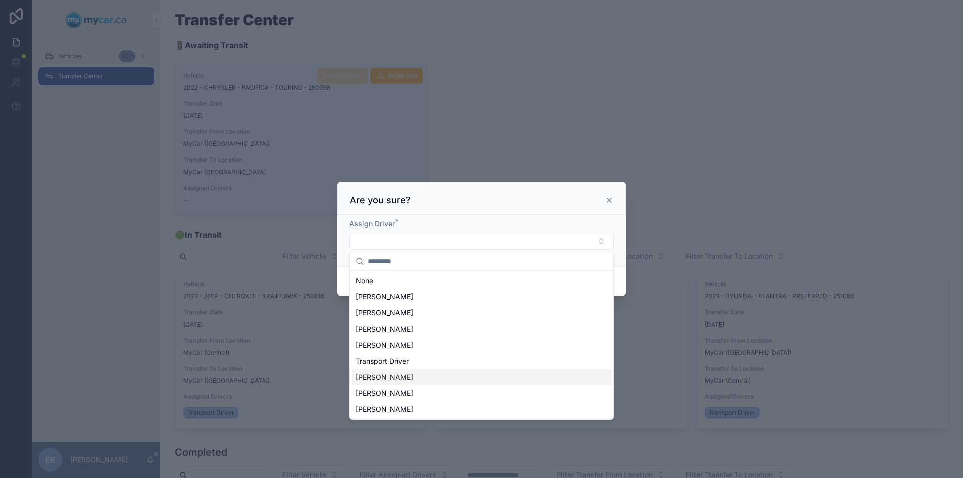
click at [381, 378] on span "[PERSON_NAME]" at bounding box center [384, 377] width 58 height 10
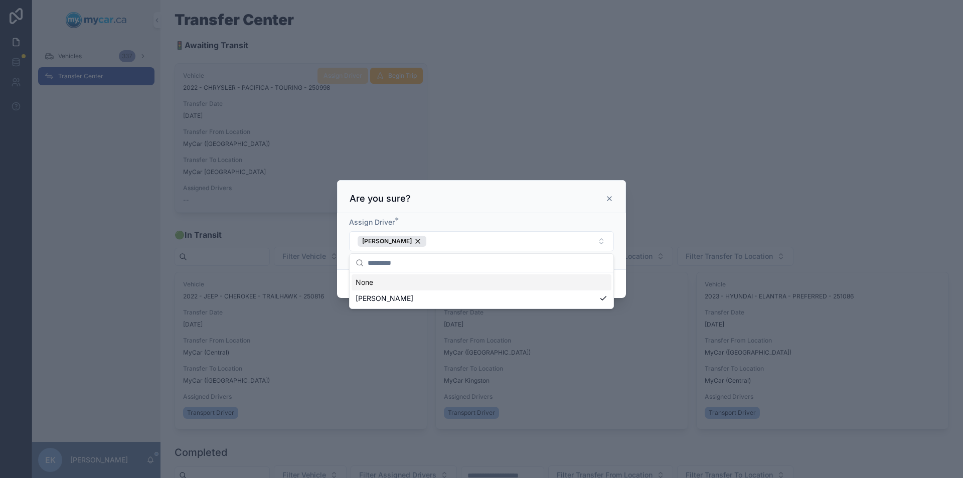
click at [622, 265] on div "Assign Driver * [PERSON_NAME]" at bounding box center [481, 241] width 289 height 56
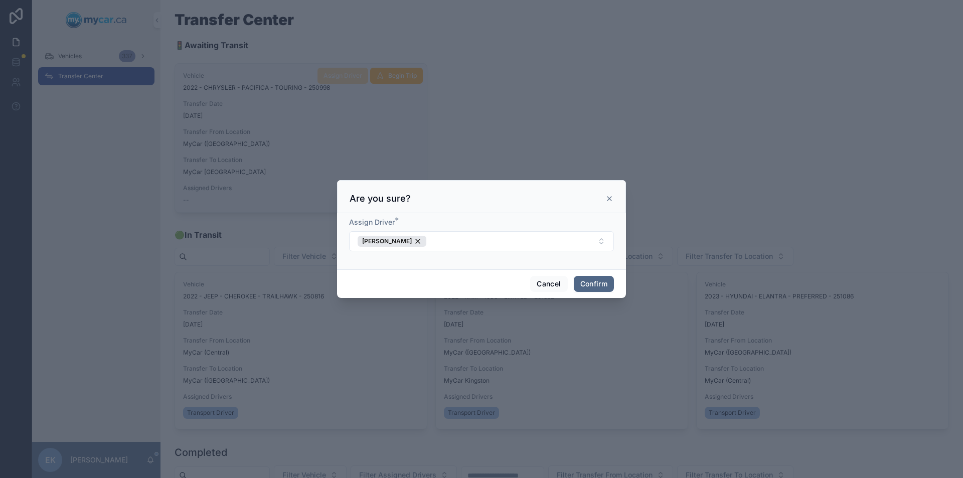
click at [594, 282] on button "Confirm" at bounding box center [594, 284] width 40 height 16
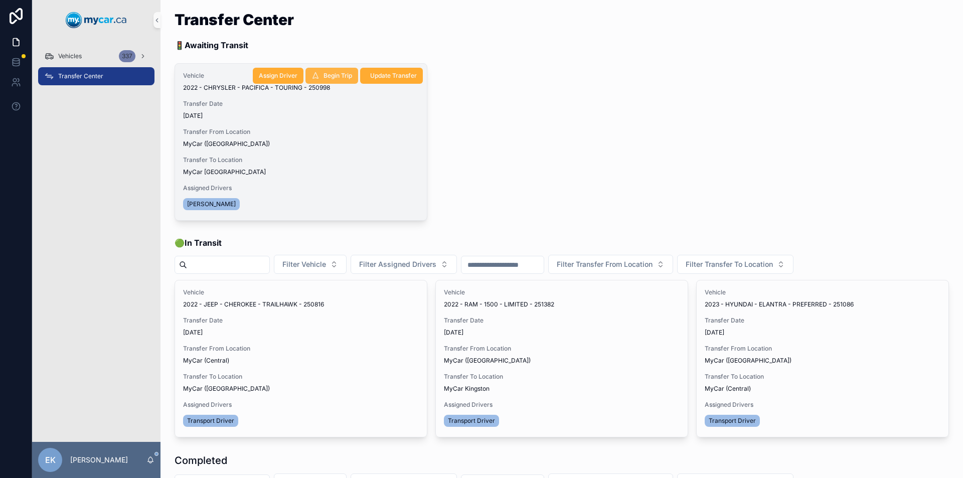
click at [330, 73] on span "Begin Trip" at bounding box center [337, 76] width 29 height 8
